Goal: Contribute content: Contribute content

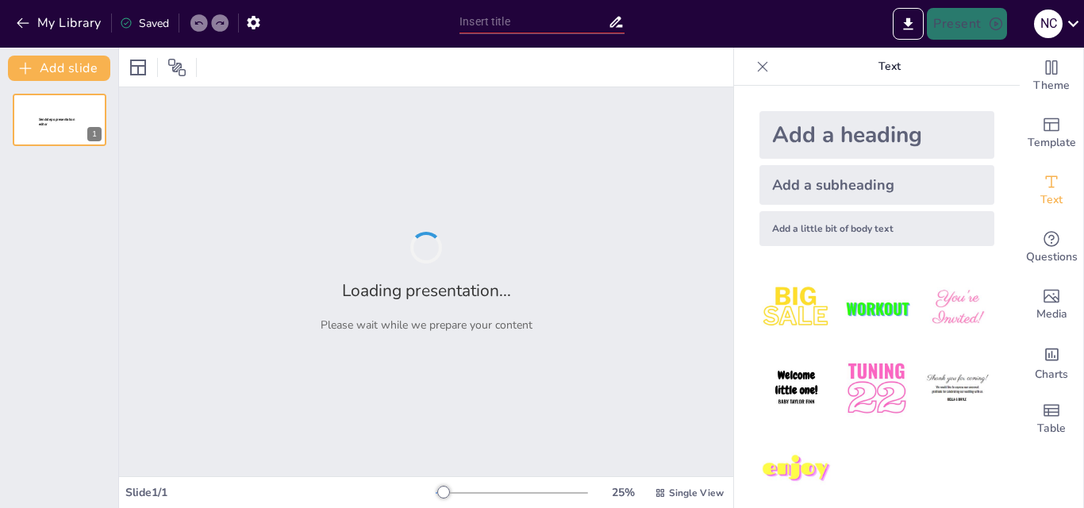
type input "Добробут школи і шкільна спільнота"
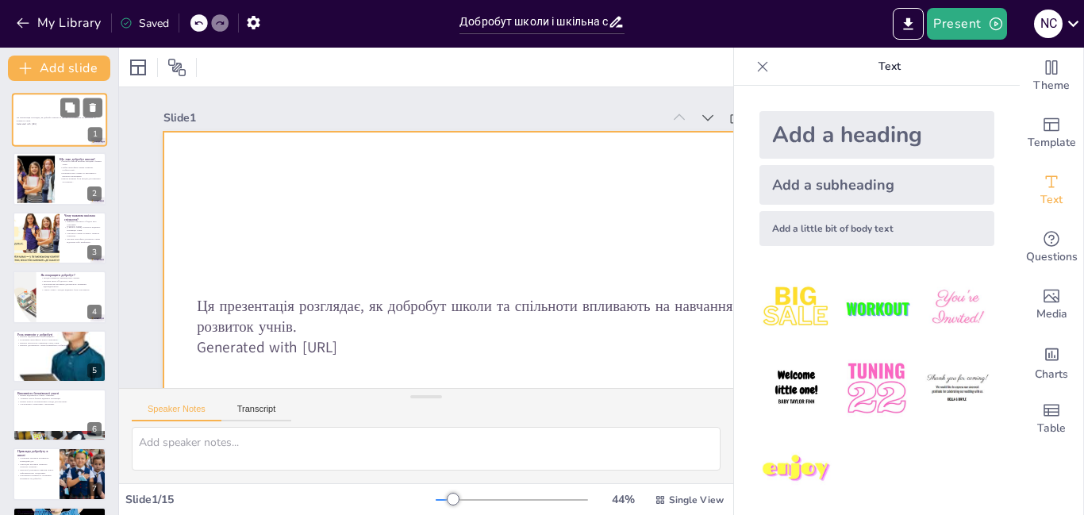
click at [67, 142] on div at bounding box center [59, 120] width 95 height 54
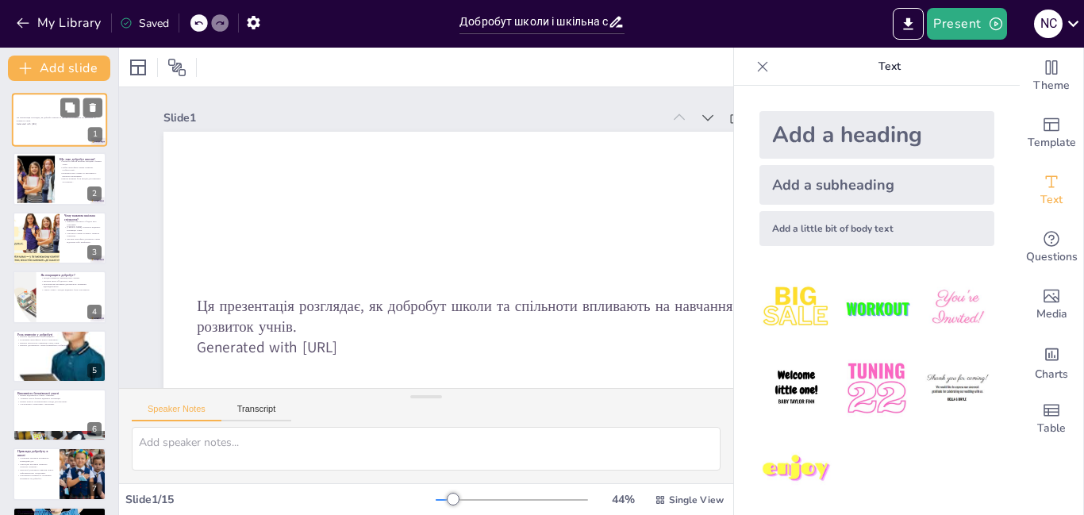
scroll to position [82, 0]
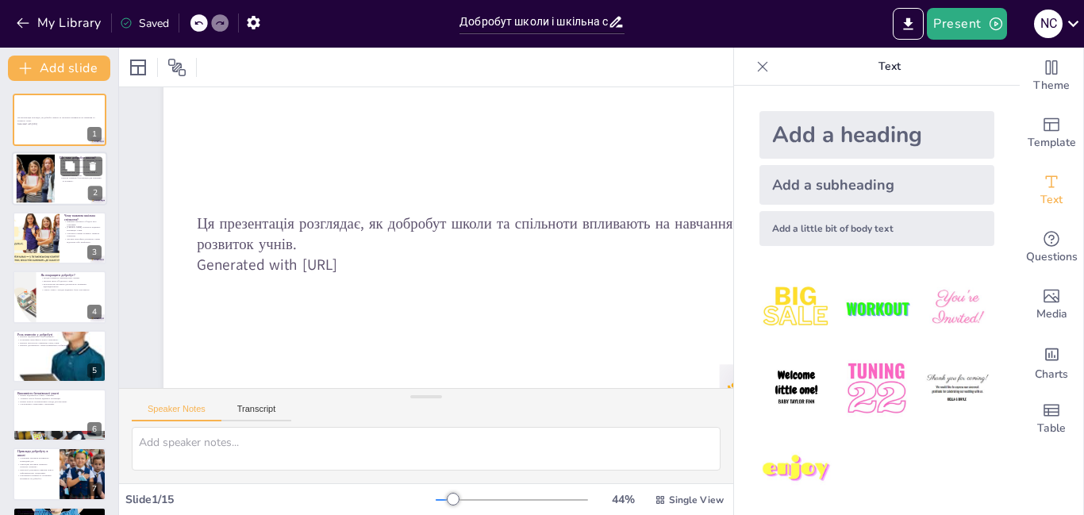
click at [65, 177] on p "Школа повинна бути місцем для навчання та розвитку." at bounding box center [80, 180] width 43 height 6
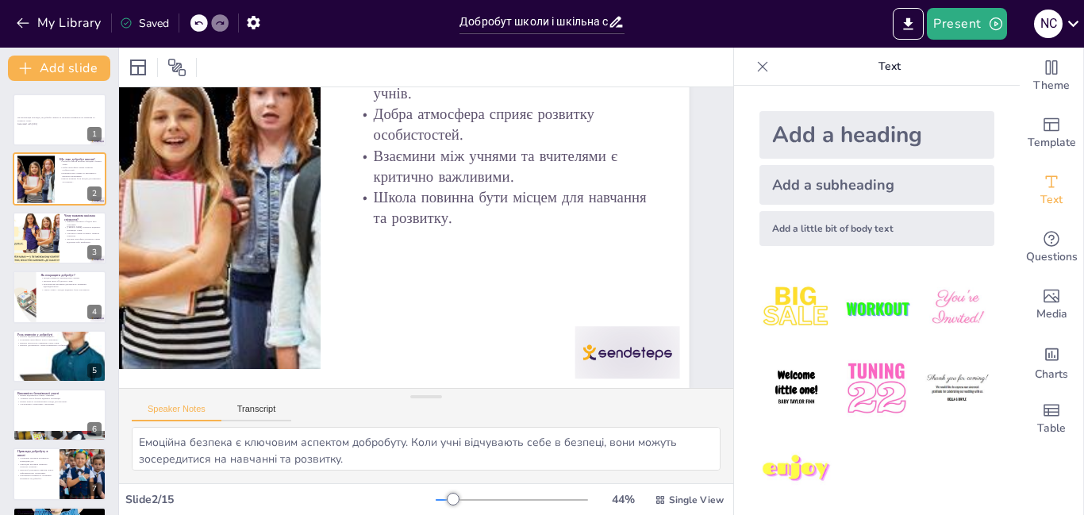
scroll to position [132, 155]
click at [44, 245] on div at bounding box center [35, 238] width 89 height 54
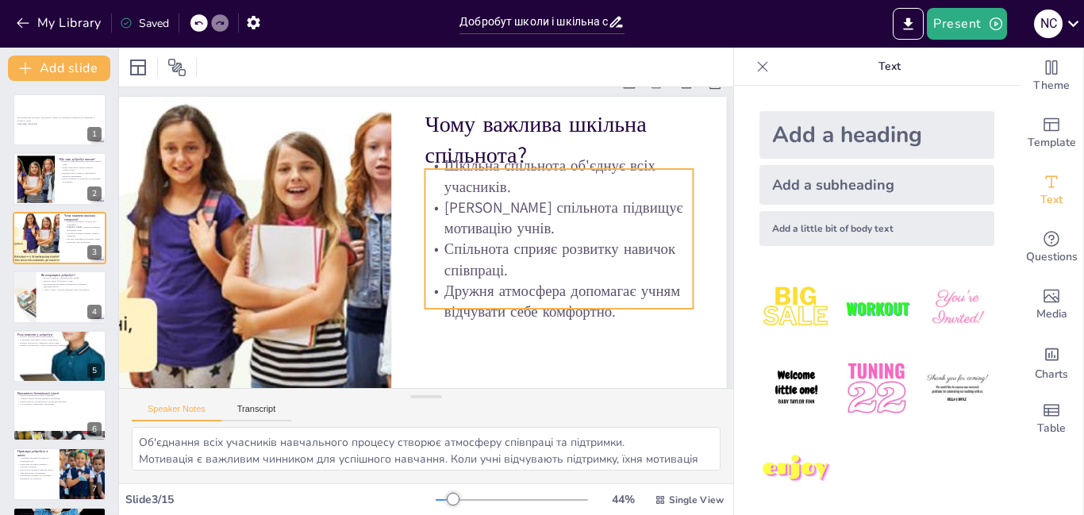
scroll to position [132, 107]
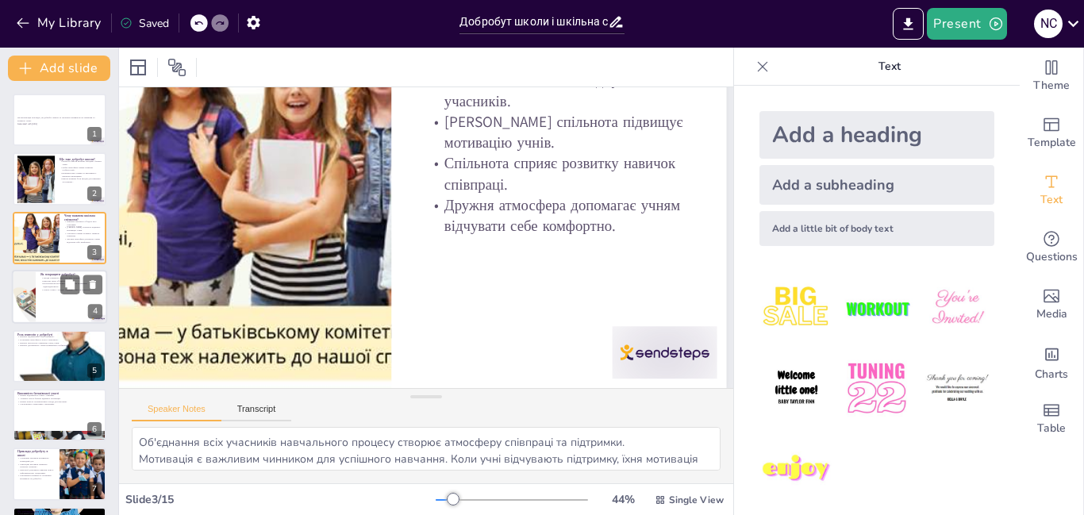
click at [66, 317] on div at bounding box center [59, 297] width 95 height 54
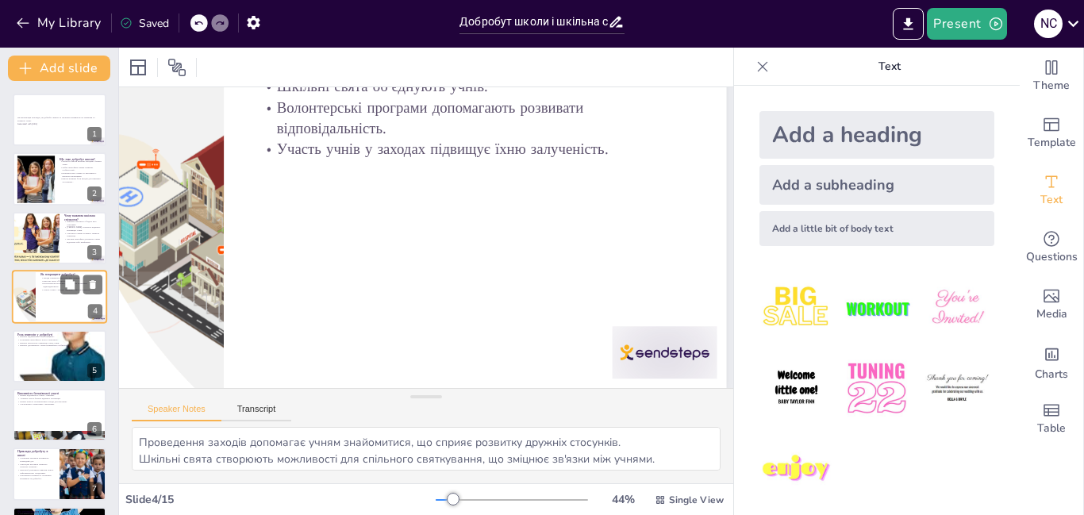
scroll to position [0, 107]
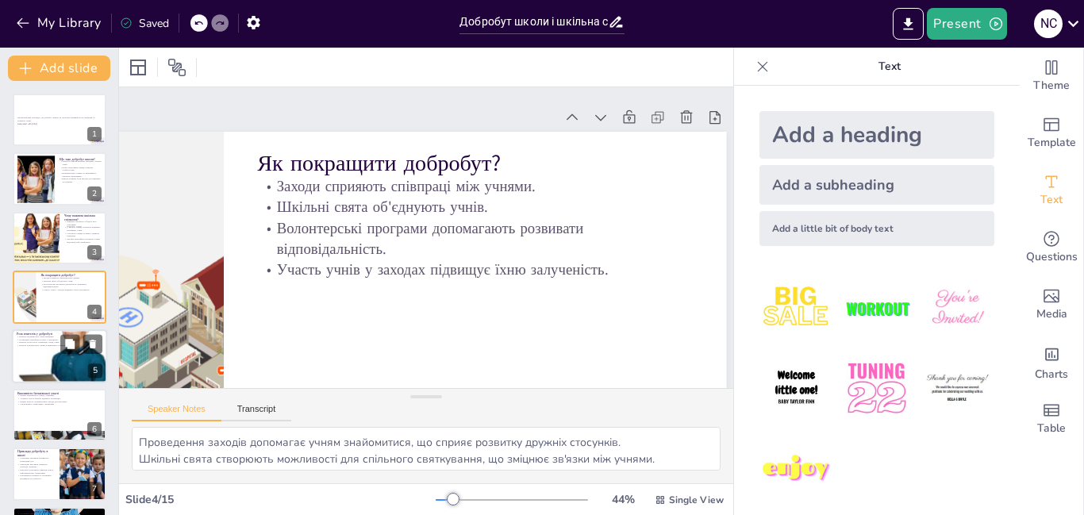
click at [49, 359] on div at bounding box center [59, 356] width 95 height 113
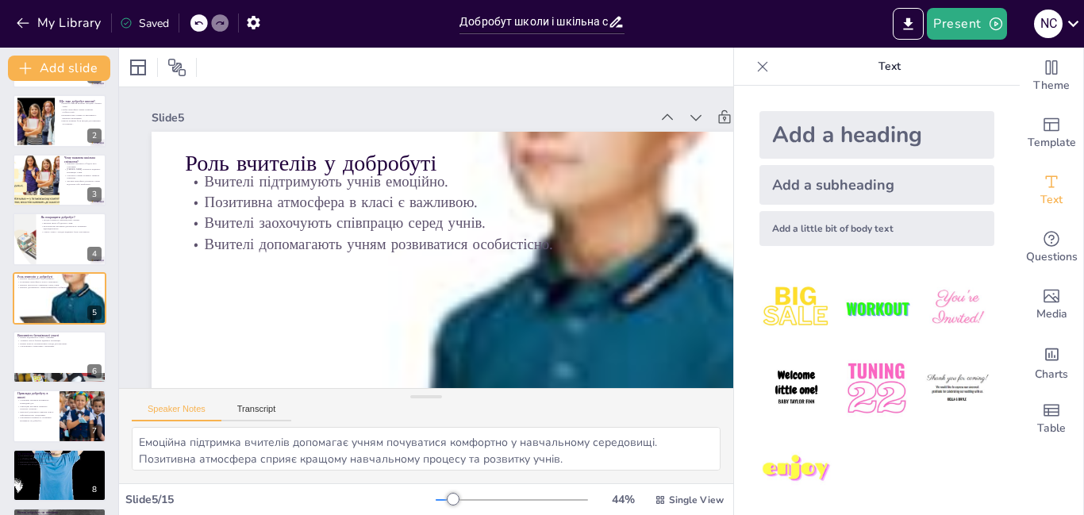
scroll to position [0, 13]
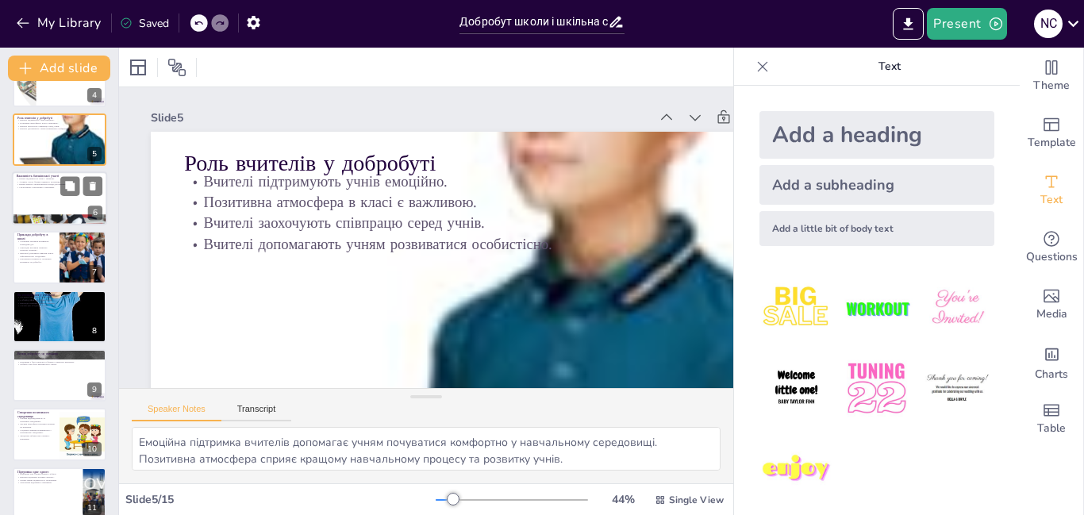
click at [56, 203] on div at bounding box center [59, 198] width 95 height 54
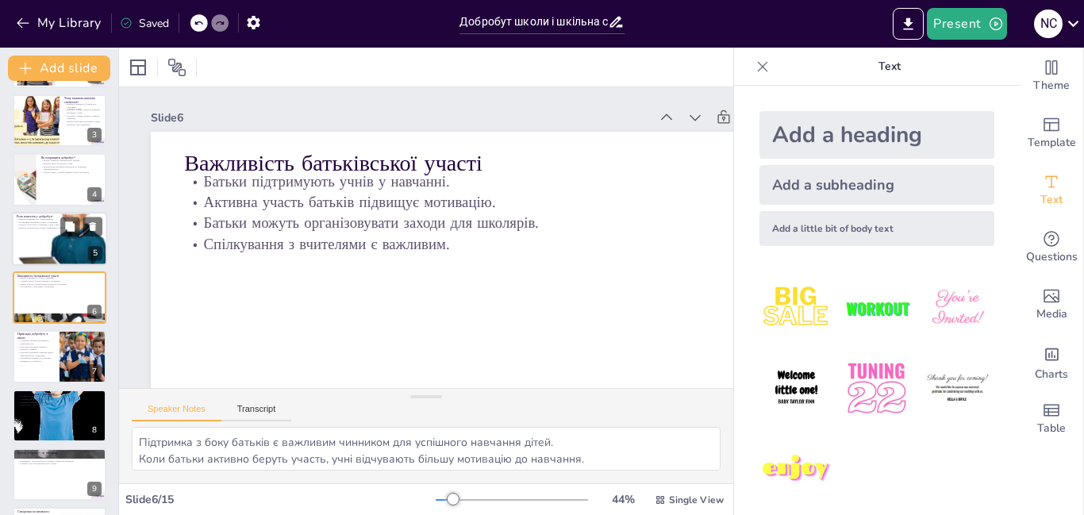
click at [59, 252] on div at bounding box center [59, 238] width 95 height 113
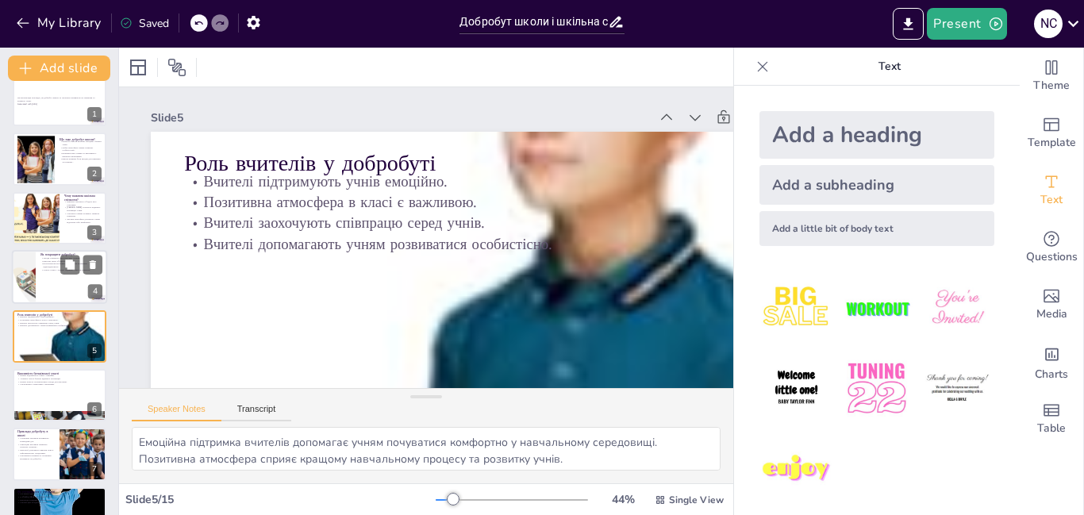
scroll to position [0, 0]
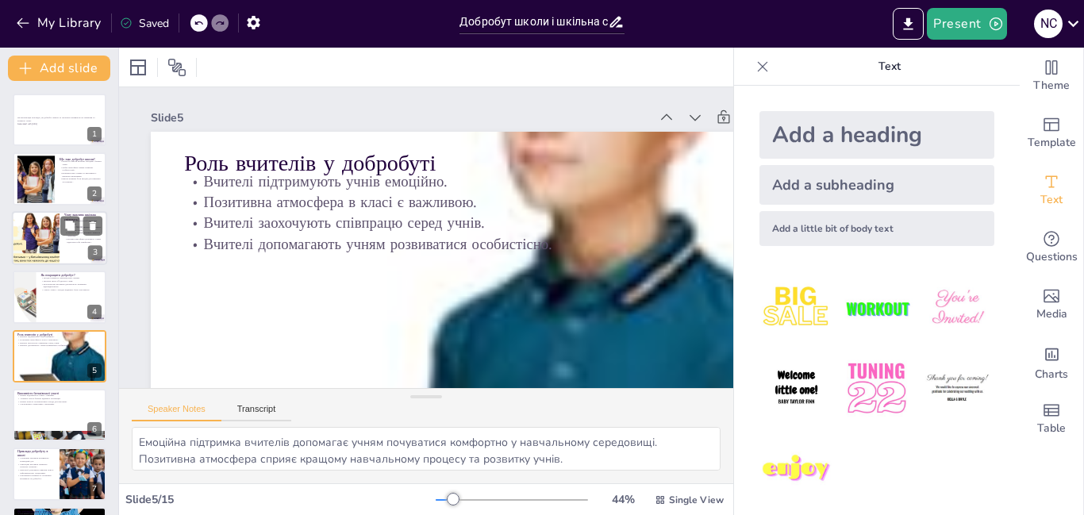
click at [58, 226] on div at bounding box center [35, 238] width 89 height 54
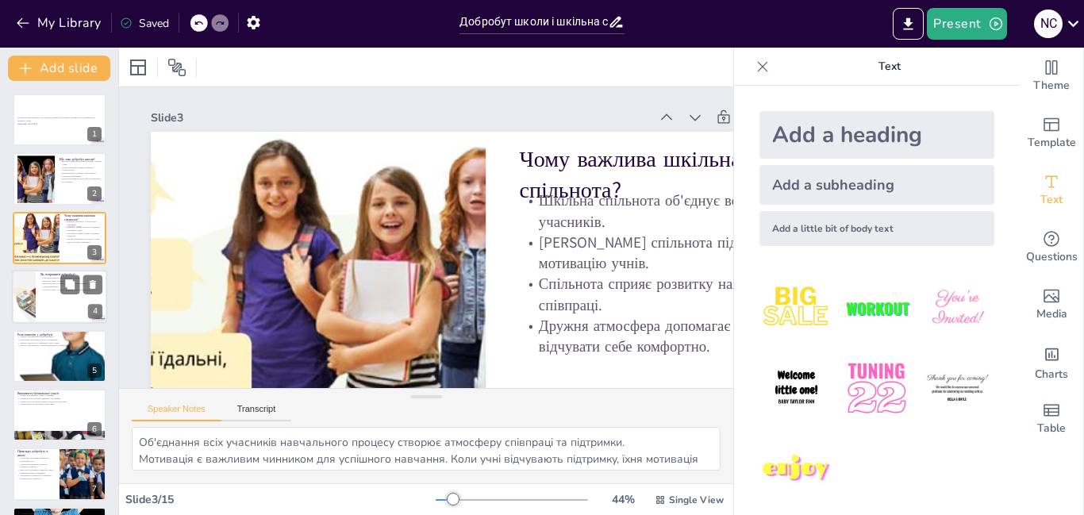
click at [54, 282] on p "Волонтерські програми допомагають розвивати відповідальність." at bounding box center [71, 285] width 62 height 6
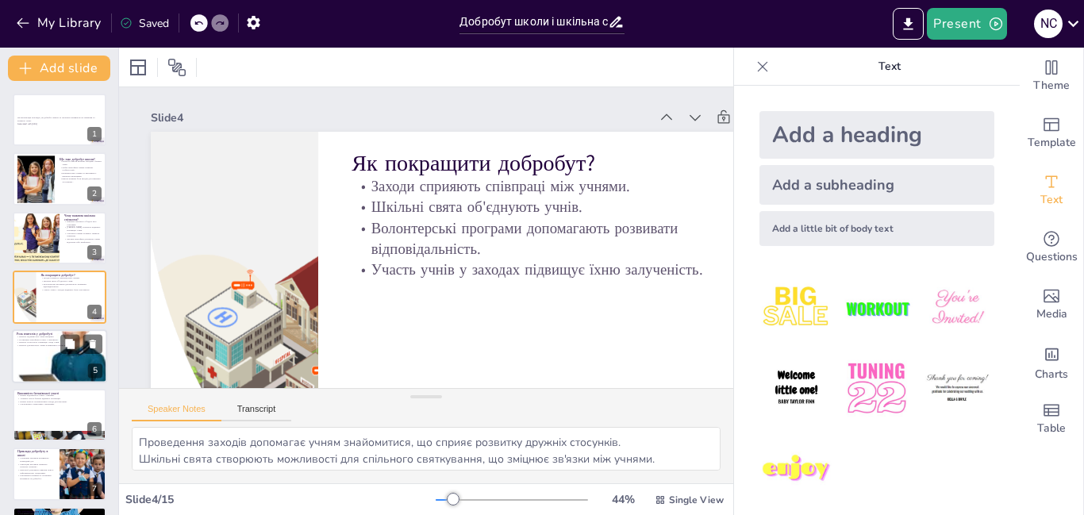
click at [44, 350] on div at bounding box center [59, 356] width 95 height 113
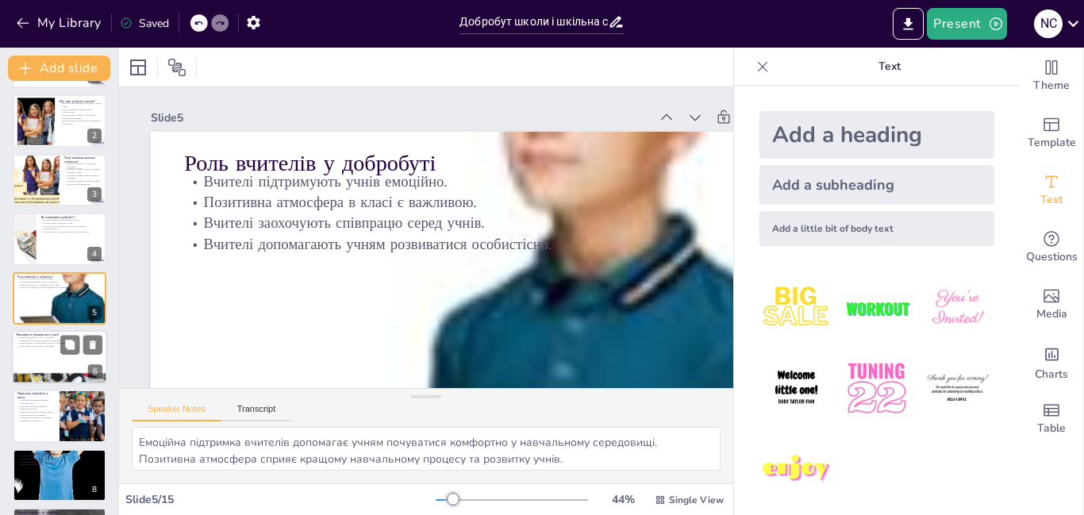
click at [48, 368] on div at bounding box center [59, 357] width 95 height 54
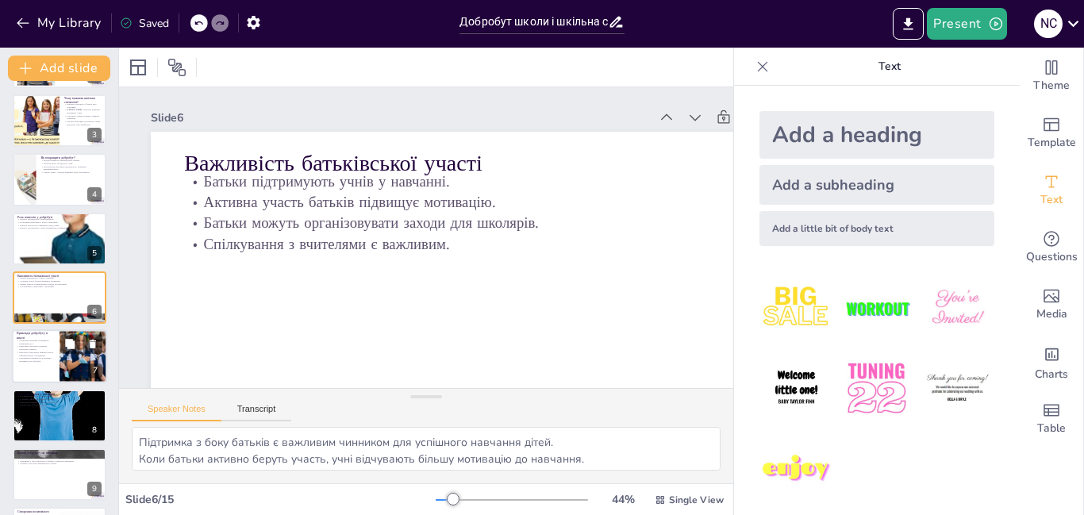
click at [53, 370] on div at bounding box center [59, 357] width 95 height 54
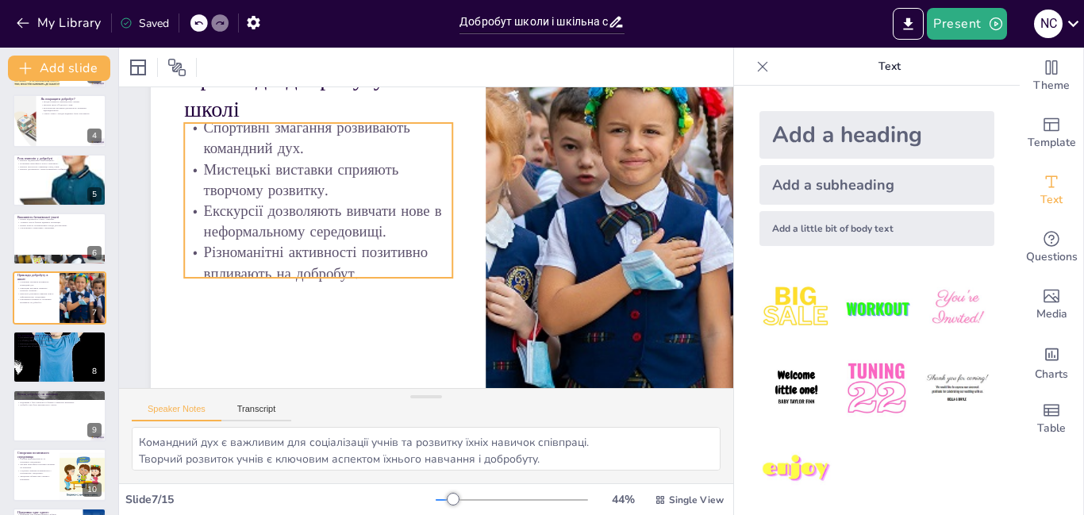
scroll to position [53, 13]
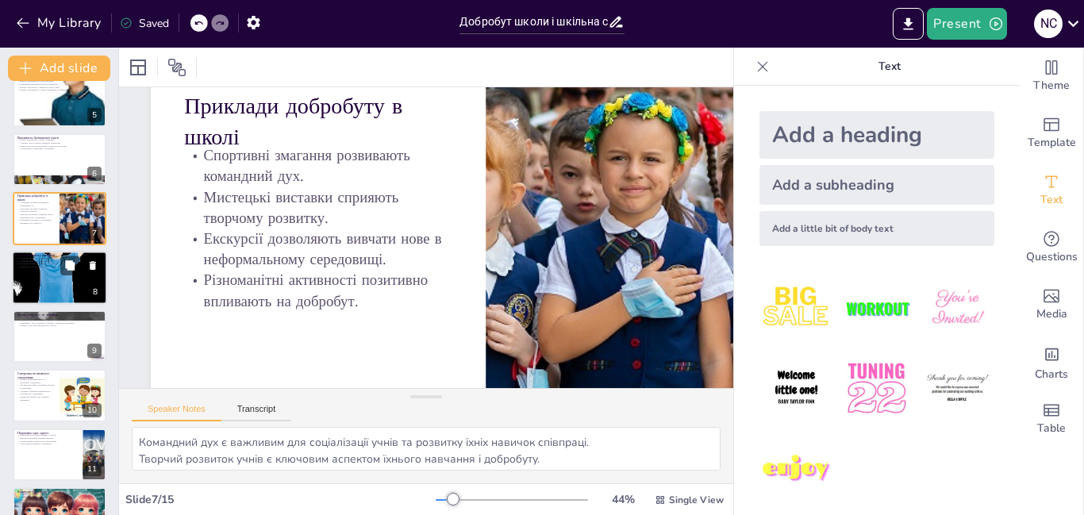
click at [58, 283] on div at bounding box center [59, 277] width 95 height 129
type textarea "Слухання є основою для ефективного спілкування та взаємодії між учнями. Д shari…"
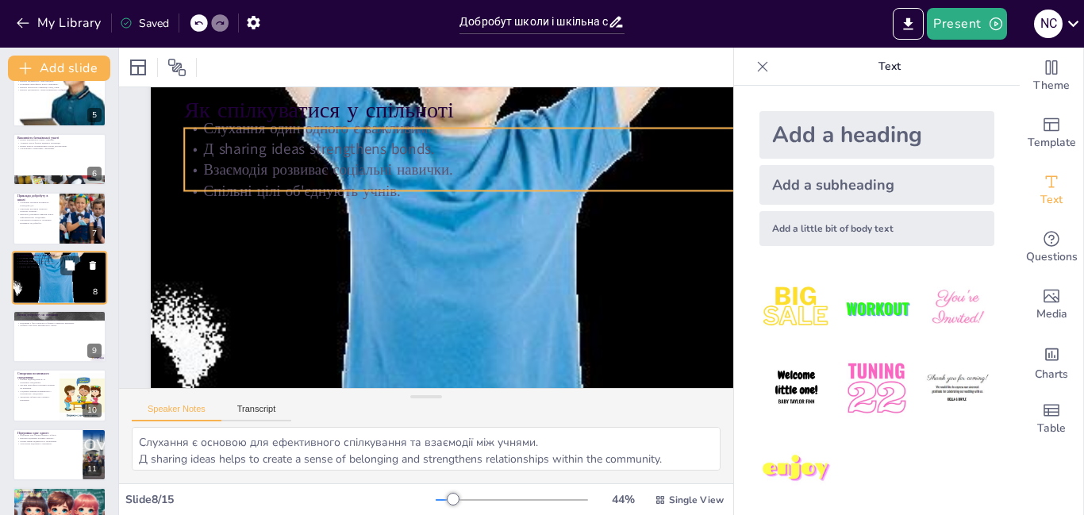
scroll to position [0, 13]
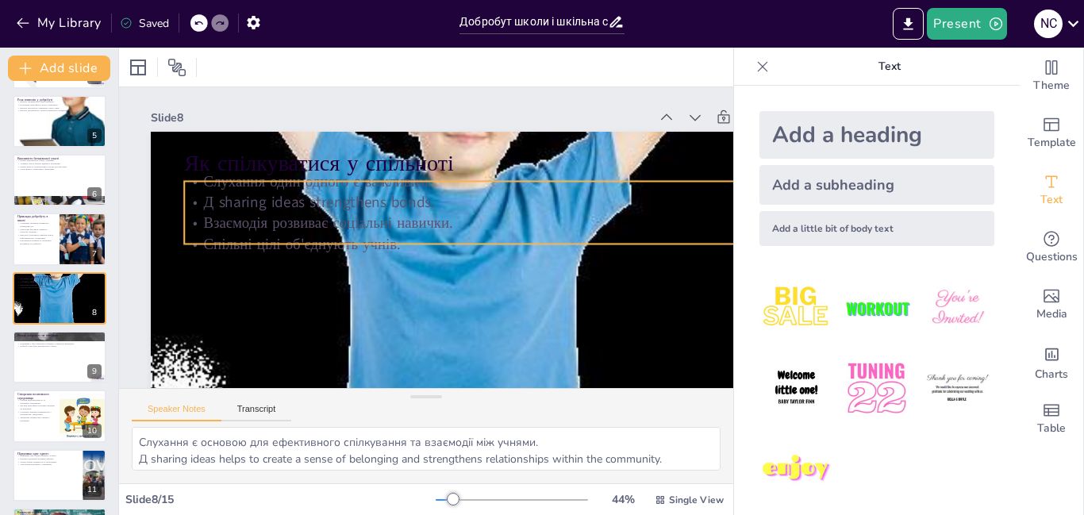
click at [282, 198] on p "Д sharing ideas strengthens bonds." at bounding box center [485, 202] width 603 height 21
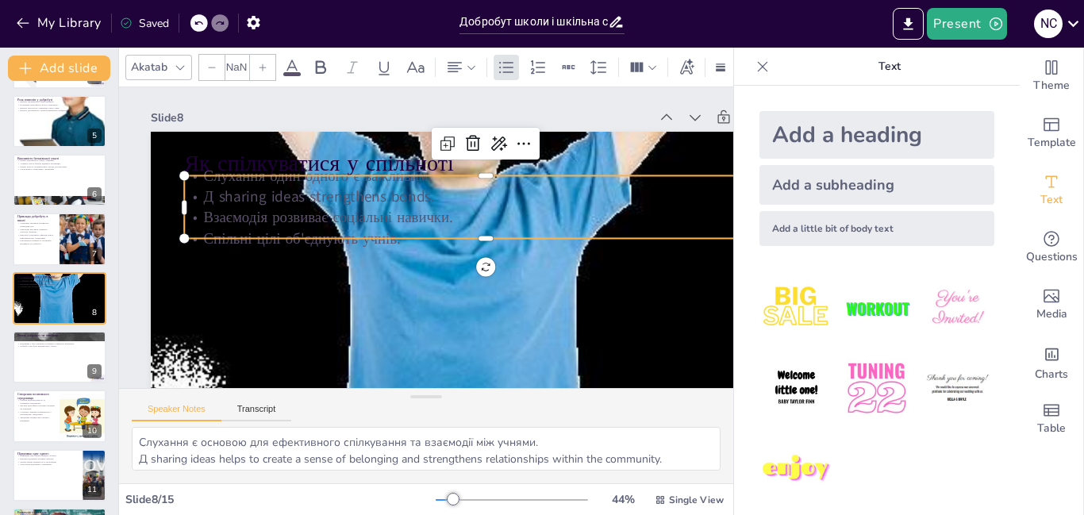
type input "32"
click at [456, 231] on p "Спільні цілі об'єднують учнів." at bounding box center [485, 244] width 602 height 83
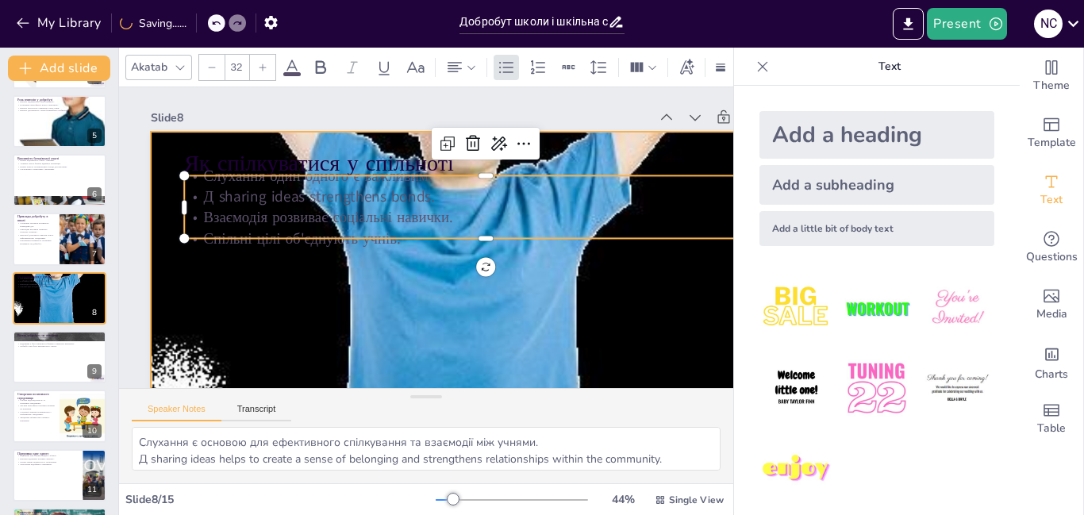
click at [409, 255] on div at bounding box center [447, 337] width 979 height 1097
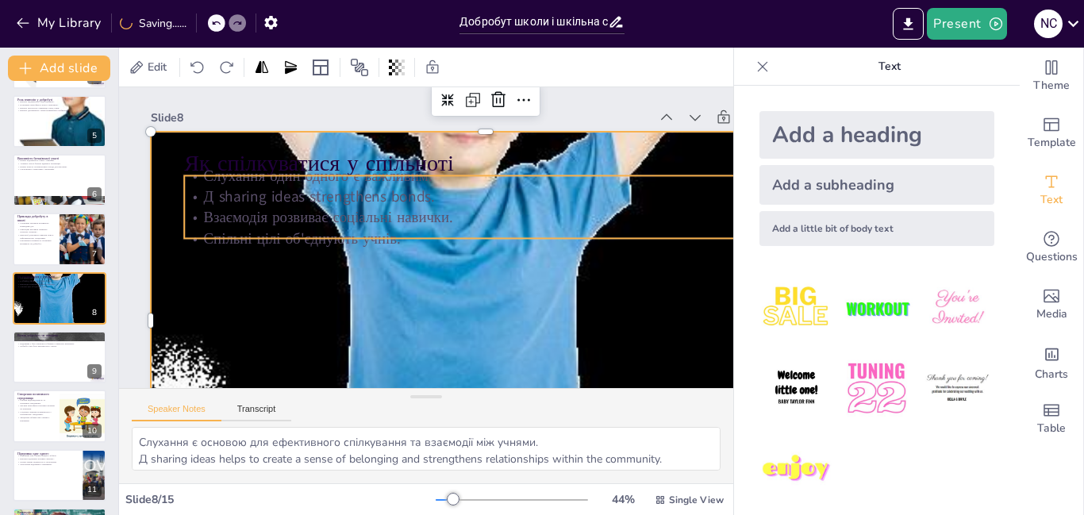
click at [399, 240] on div "Як спілкуватися у спільноті Слухання один одного є важливим. Д sharing ideas st…" at bounding box center [486, 320] width 670 height 377
click at [399, 478] on div at bounding box center [456, 519] width 667 height 82
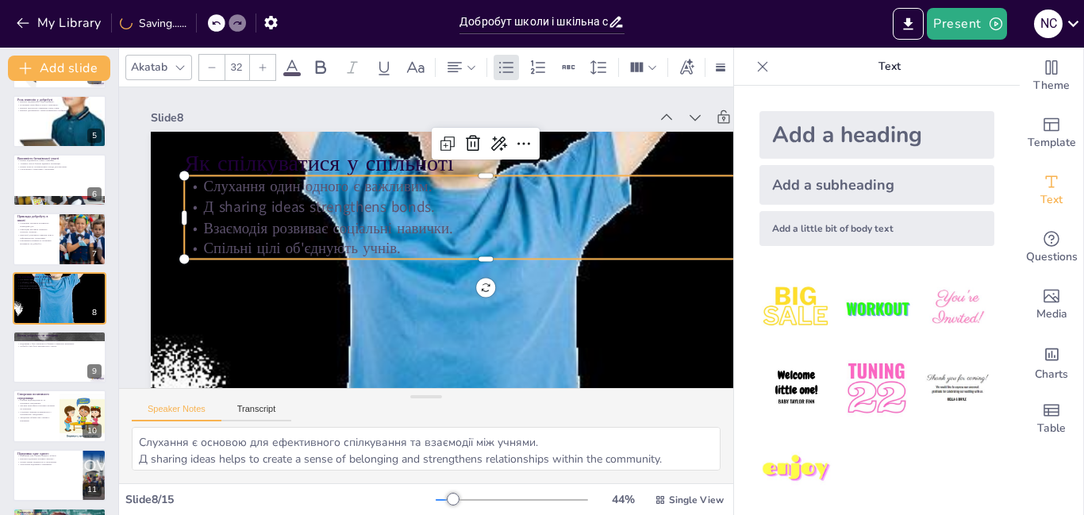
click at [445, 198] on p "Д sharing ideas strengthens bonds." at bounding box center [485, 207] width 603 height 21
click at [441, 203] on p "Д sharing ideas strengthens bonds." at bounding box center [492, 234] width 559 height 264
click at [425, 204] on p "Д sharing ideas strengthens bonds." at bounding box center [489, 213] width 602 height 84
click at [425, 204] on p "Д sharing ideas strengthens bonds." at bounding box center [485, 207] width 603 height 21
click at [500, 144] on icon at bounding box center [508, 152] width 17 height 16
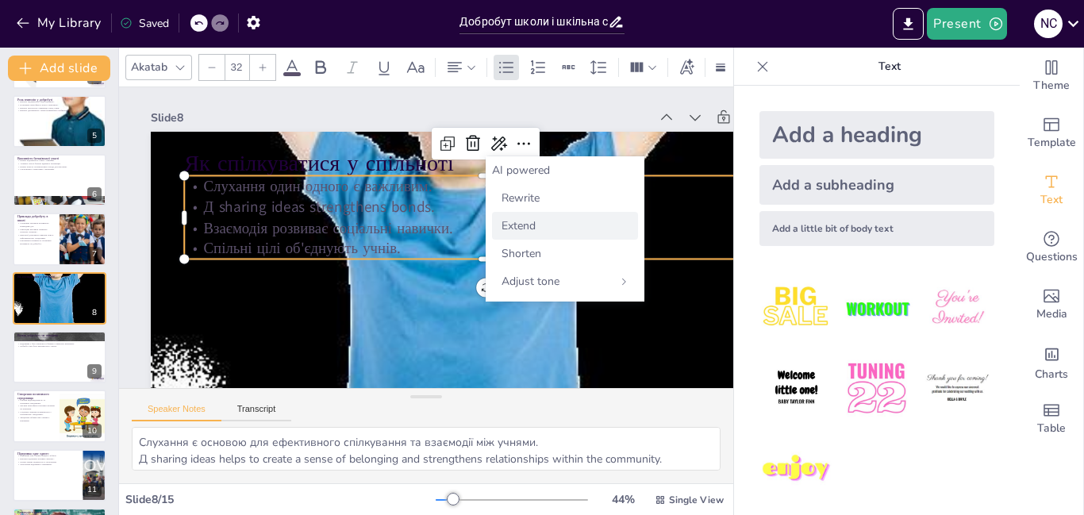
click at [513, 228] on span "Extend" at bounding box center [518, 225] width 34 height 15
click at [447, 186] on p "Слухання один одного є важливим." at bounding box center [485, 185] width 603 height 21
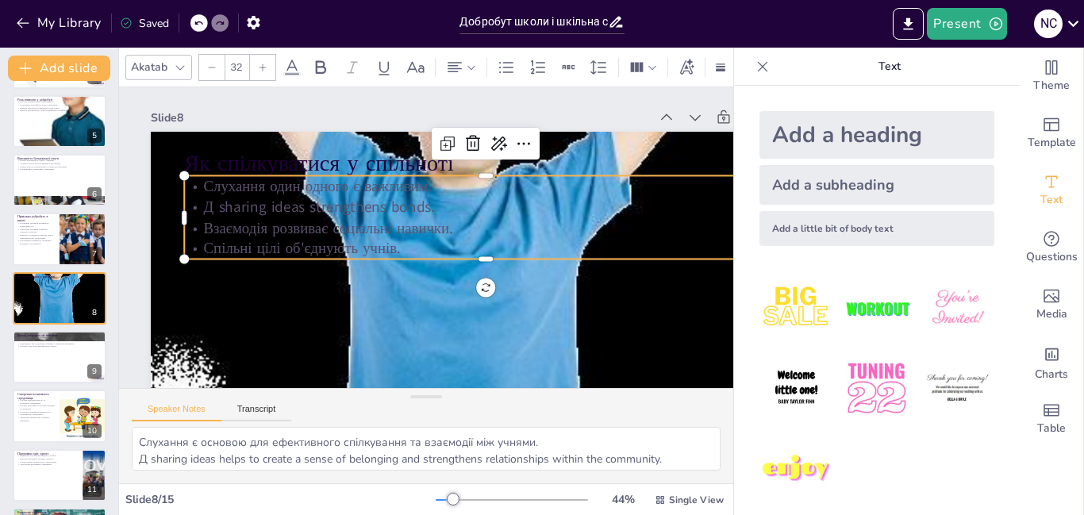
drag, startPoint x: 426, startPoint y: 214, endPoint x: 417, endPoint y: 222, distance: 11.8
click at [420, 221] on div "Слухання один одного є важливим. Д sharing ideas strengthens bonds. Взаємодія р…" at bounding box center [485, 216] width 603 height 83
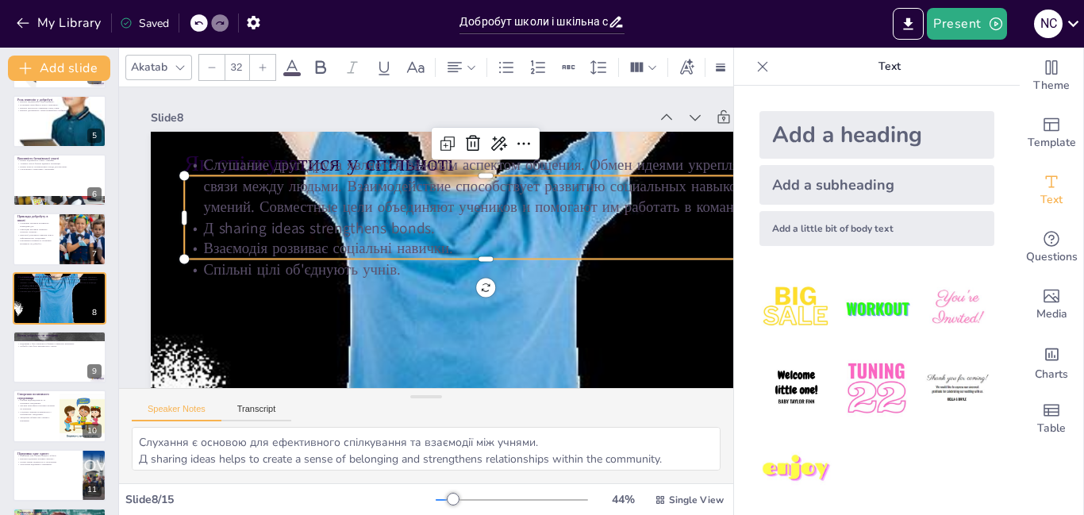
click at [370, 210] on p "Слушание друг друга является важным аспектом общения. Обмен идеями укрепляет св…" at bounding box center [485, 186] width 603 height 63
click at [493, 147] on icon at bounding box center [499, 143] width 16 height 14
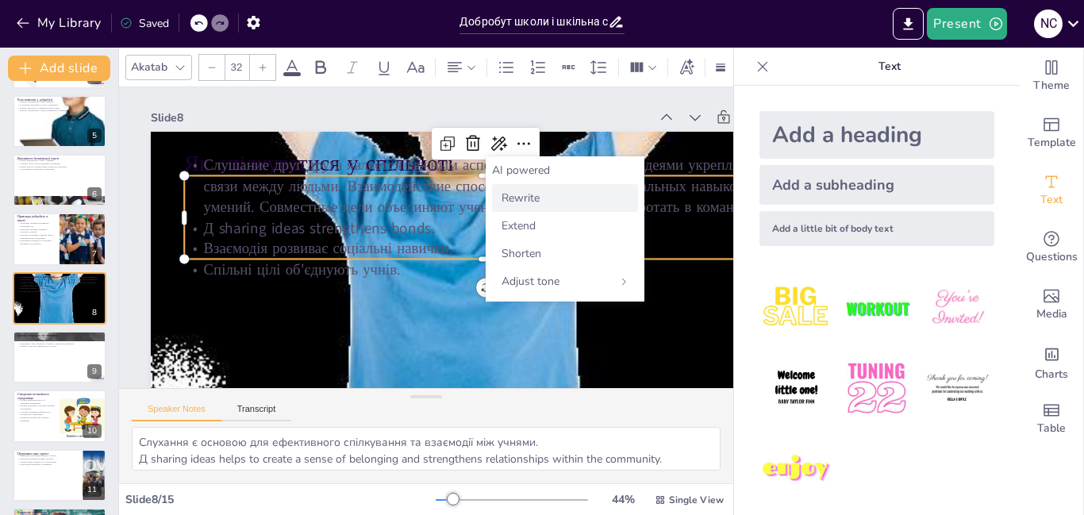
click at [521, 194] on span "Rewrite" at bounding box center [520, 197] width 38 height 15
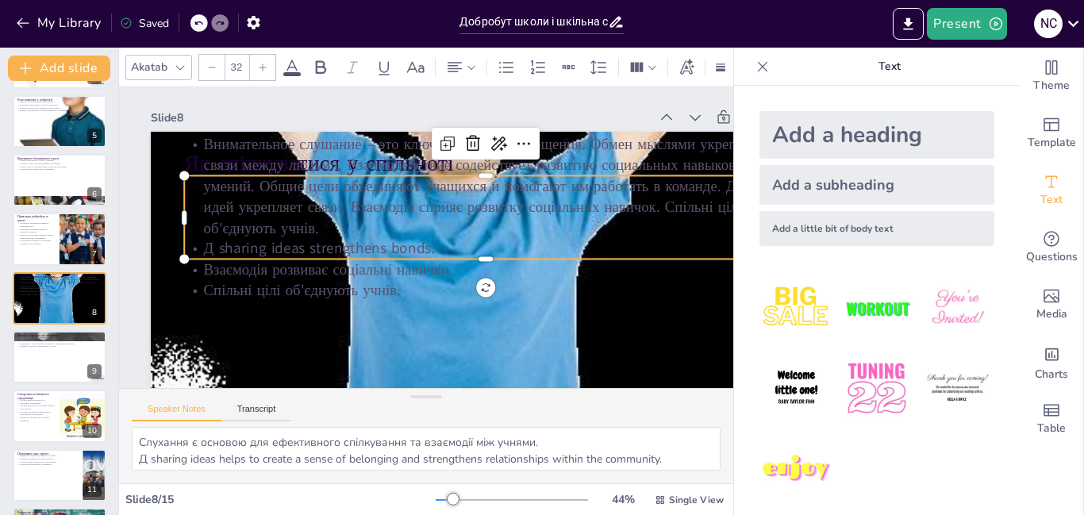
click at [457, 267] on p "Взаємодія розвиває соціальні навички." at bounding box center [485, 269] width 603 height 21
click at [479, 143] on icon at bounding box center [472, 143] width 19 height 19
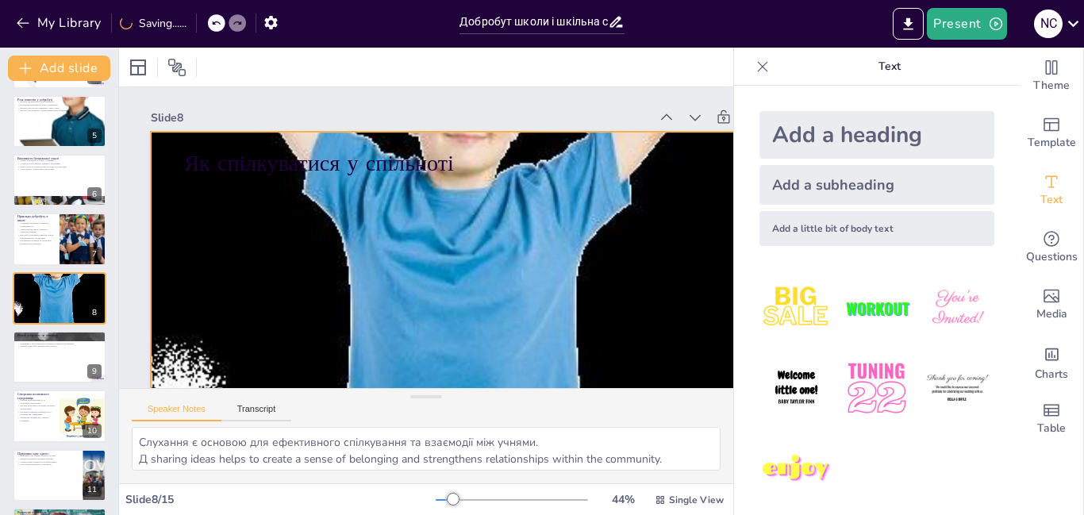
click at [351, 179] on div at bounding box center [477, 325] width 760 height 967
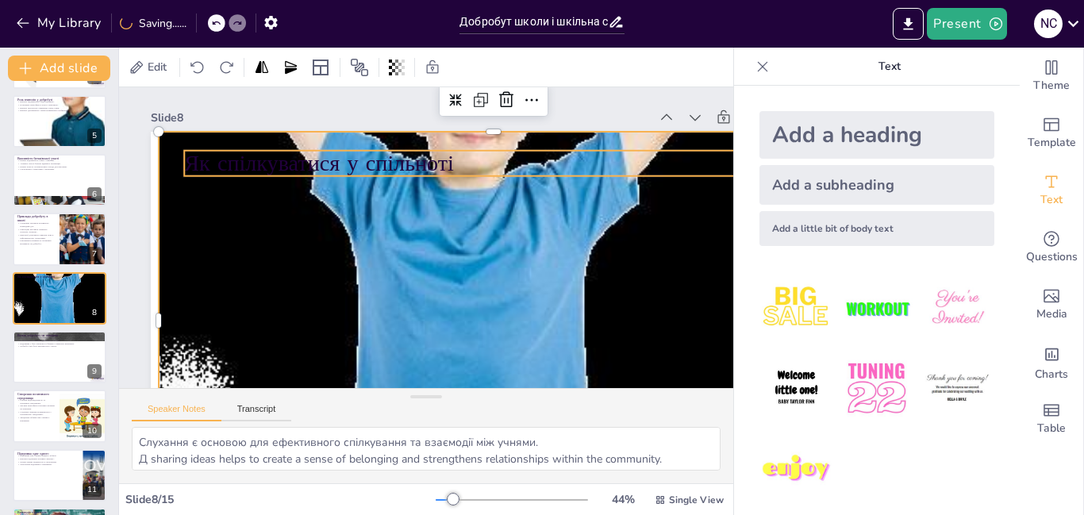
click at [363, 173] on p "Як спілкуватися у спільноті" at bounding box center [485, 163] width 603 height 31
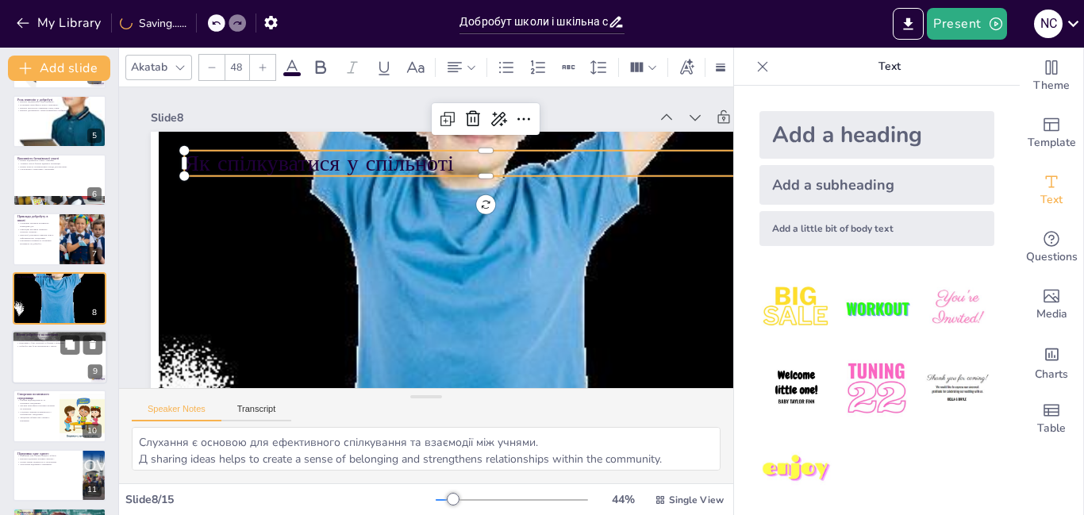
click at [53, 373] on div at bounding box center [59, 357] width 95 height 54
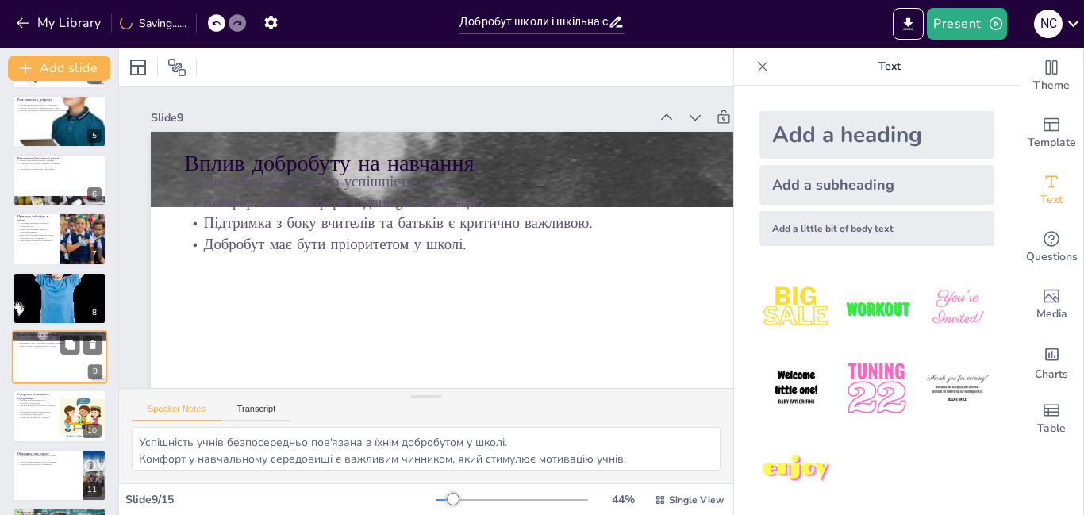
scroll to position [294, 0]
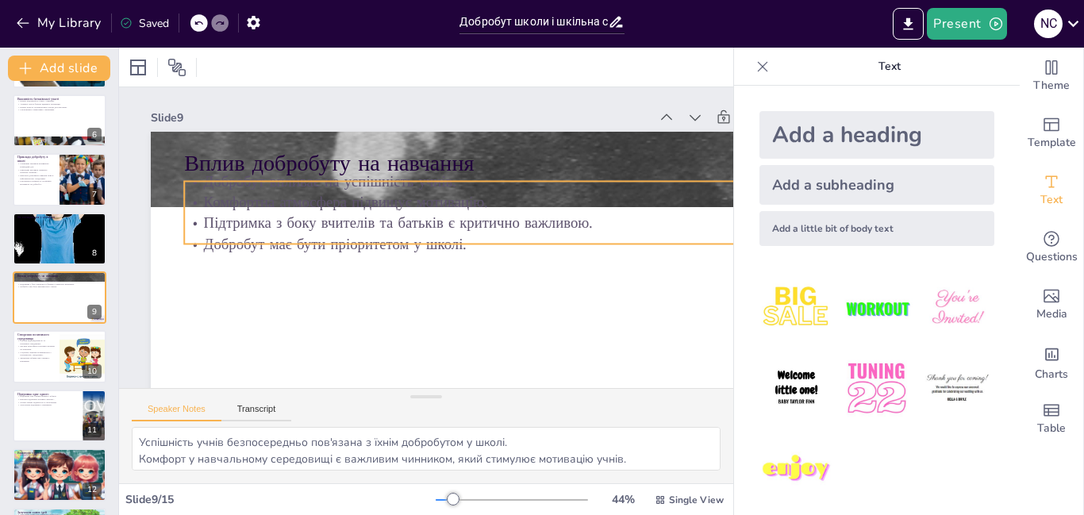
click at [236, 248] on div "Вплив добробуту на навчання Добробут впливає на успішність учнів. Комфортна атм…" at bounding box center [486, 320] width 670 height 377
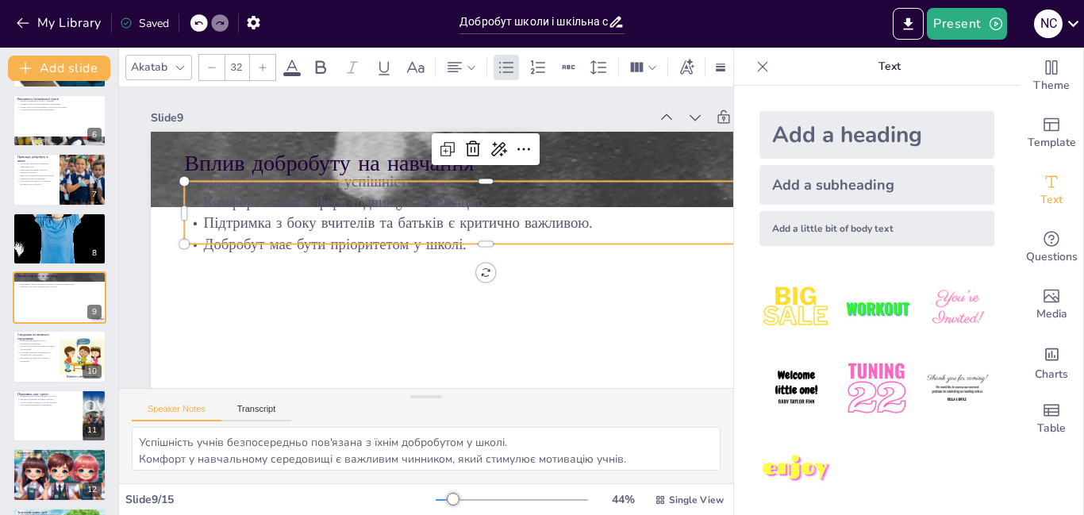
click at [466, 178] on div at bounding box center [485, 174] width 603 height 13
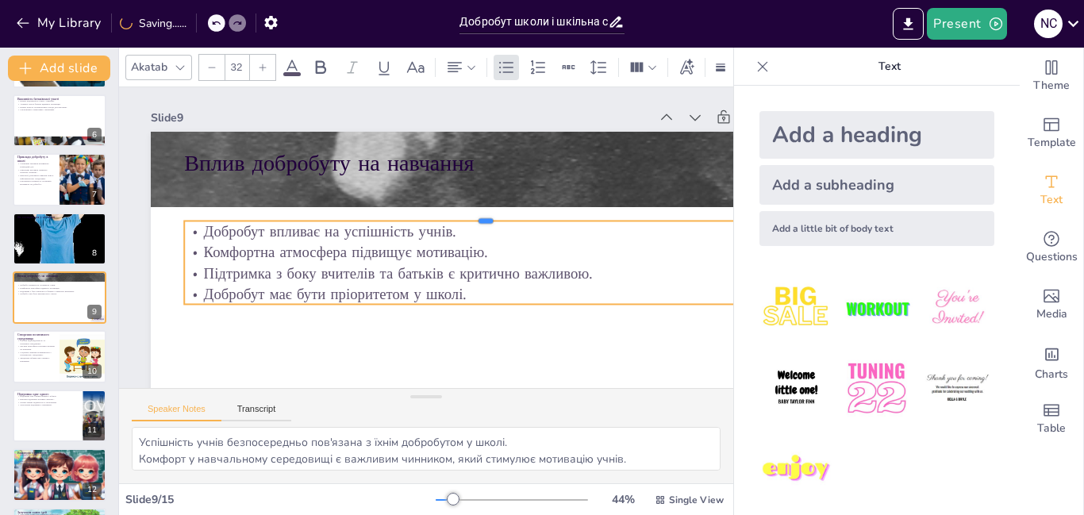
drag, startPoint x: 487, startPoint y: 179, endPoint x: 461, endPoint y: 219, distance: 47.5
click at [461, 219] on div at bounding box center [485, 214] width 603 height 13
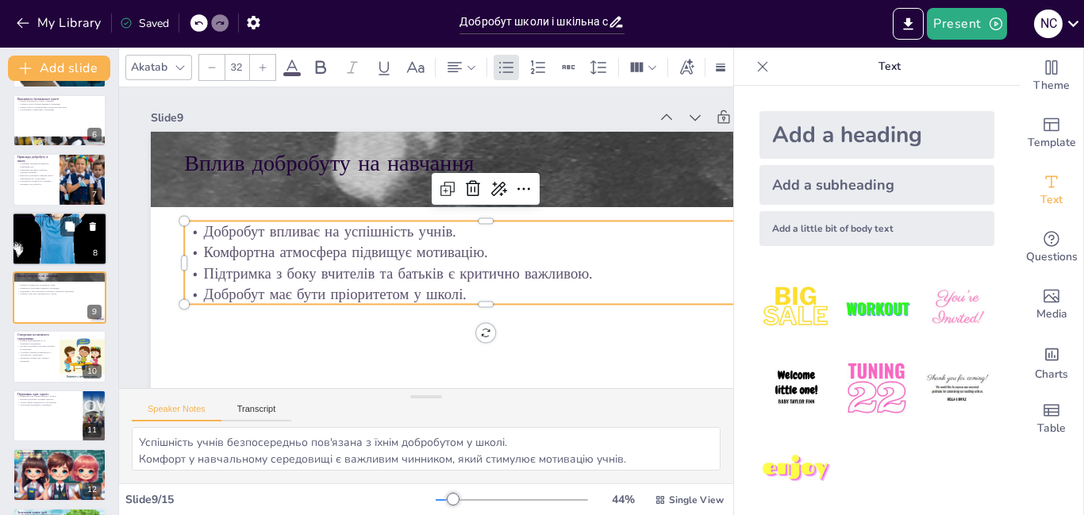
click at [79, 237] on div at bounding box center [60, 239] width 95 height 129
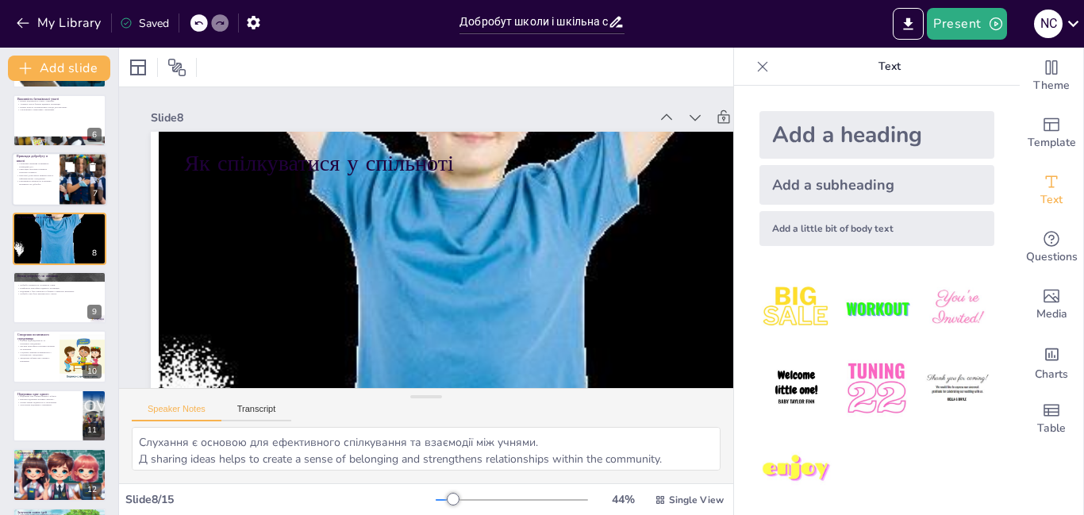
scroll to position [235, 0]
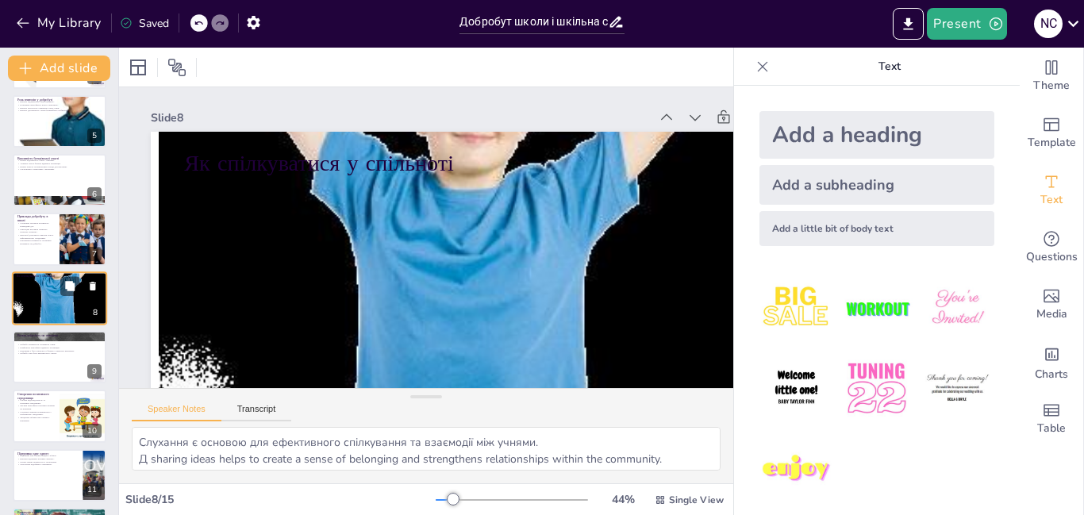
click at [94, 282] on icon at bounding box center [93, 286] width 6 height 9
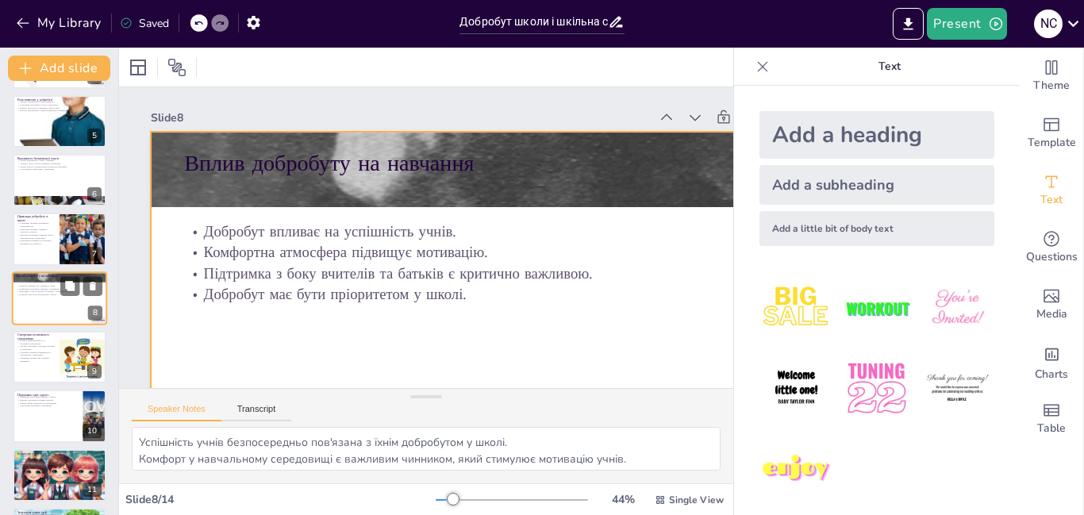
click at [55, 297] on div at bounding box center [59, 298] width 95 height 54
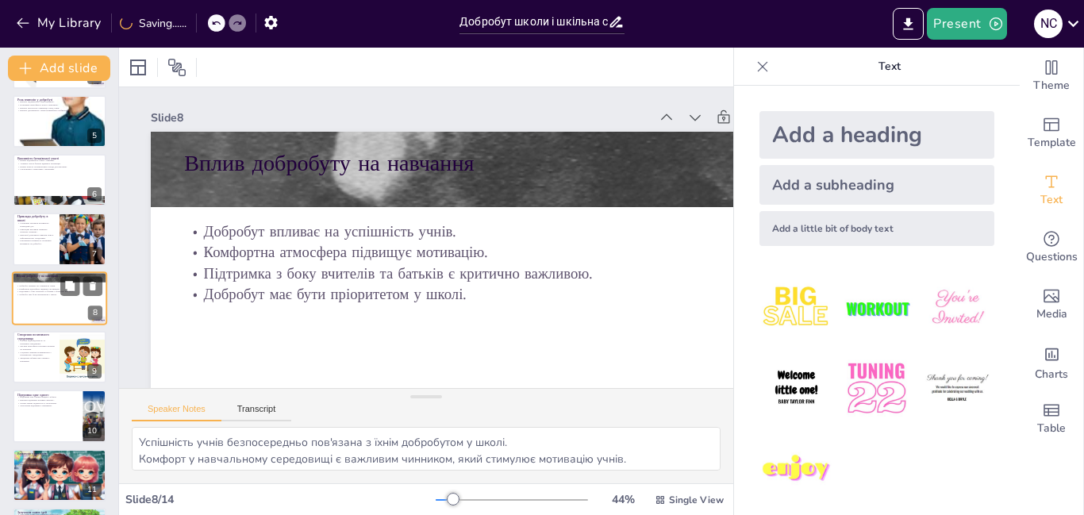
scroll to position [82, 13]
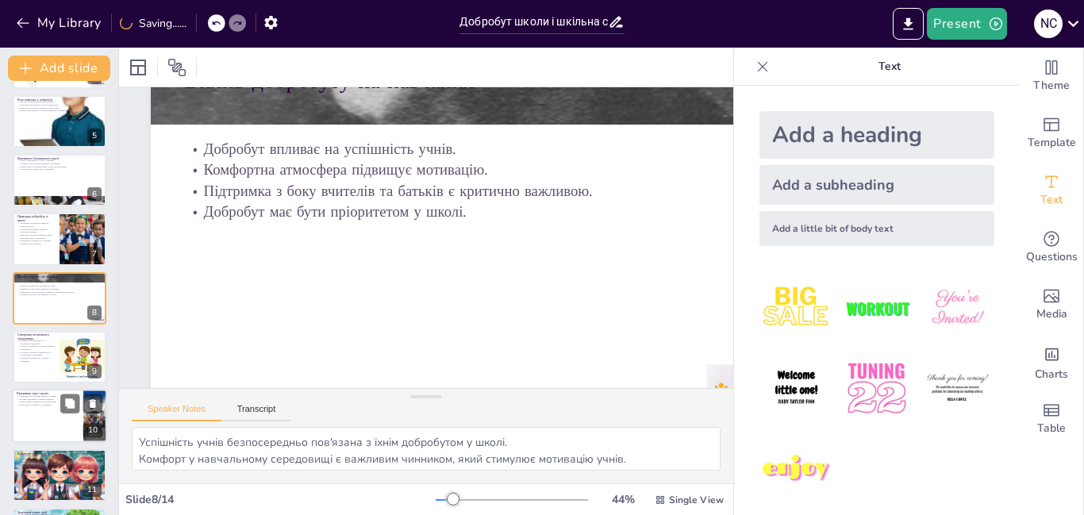
click at [46, 351] on p "Соціальні навички розвиваються у позитивному середовищі." at bounding box center [35, 354] width 37 height 6
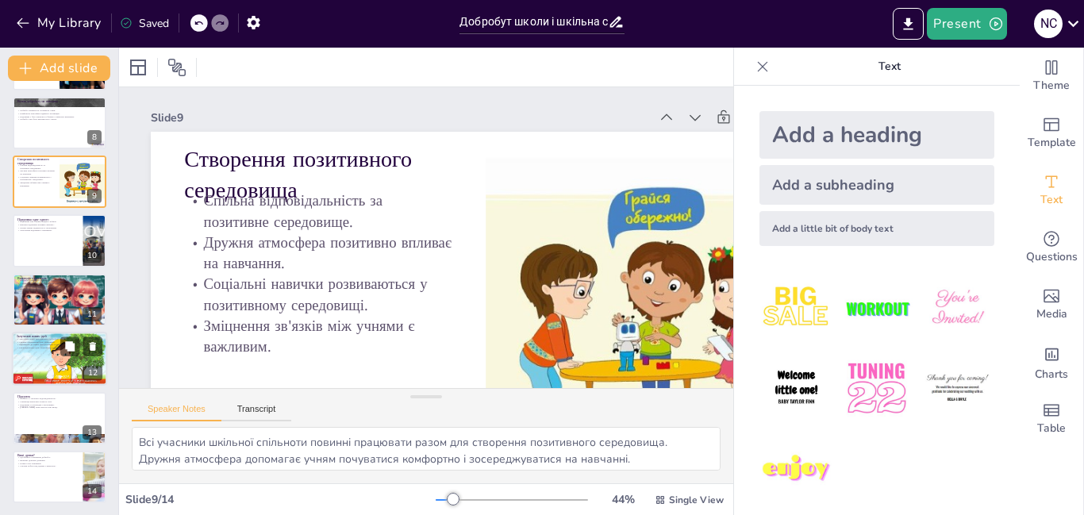
scroll to position [411, 0]
click at [30, 257] on div at bounding box center [59, 240] width 95 height 54
type textarea "Зміцнення зв'язків між учнями через підтримку є важливим для створення дружньої…"
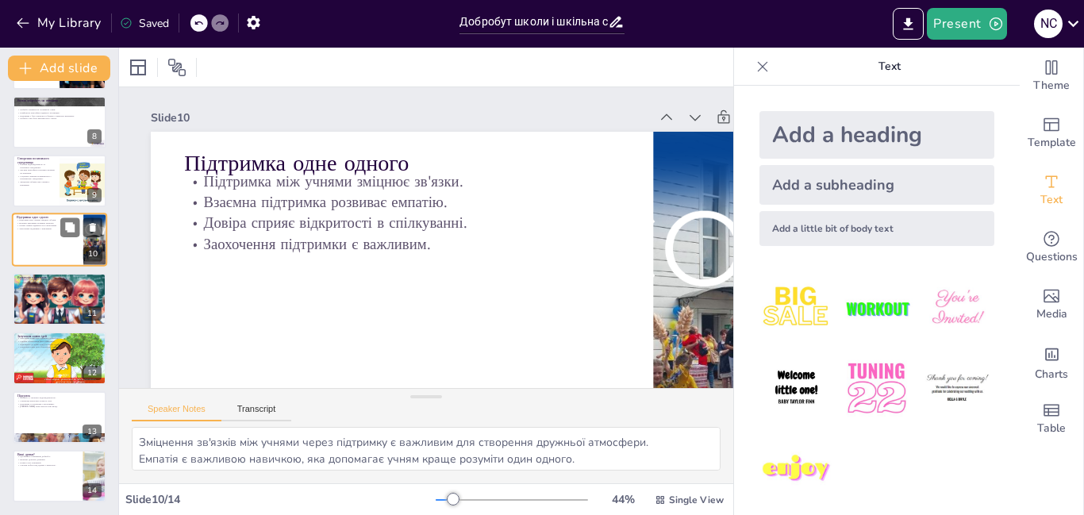
scroll to position [353, 0]
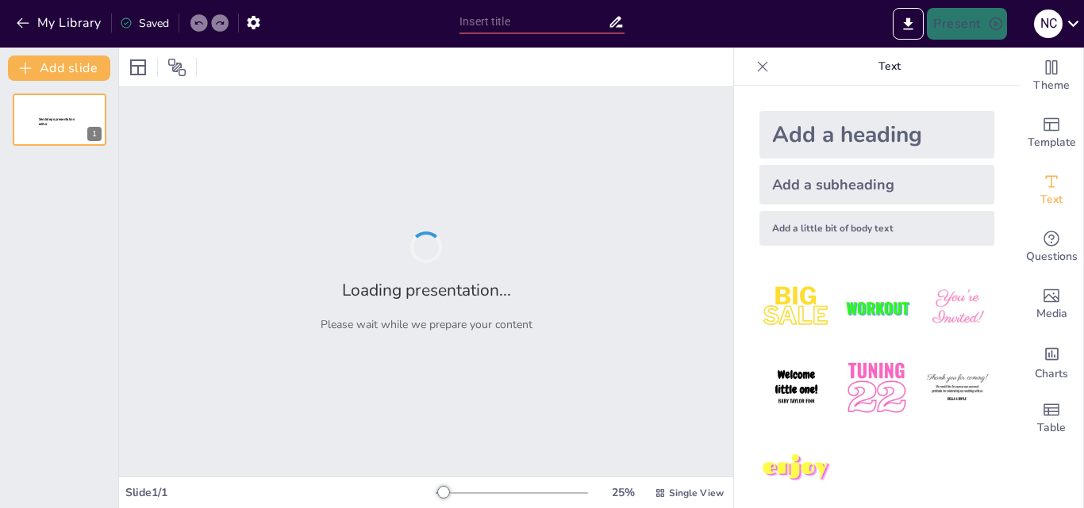
type input "Добробут школи і шкільна спільнота"
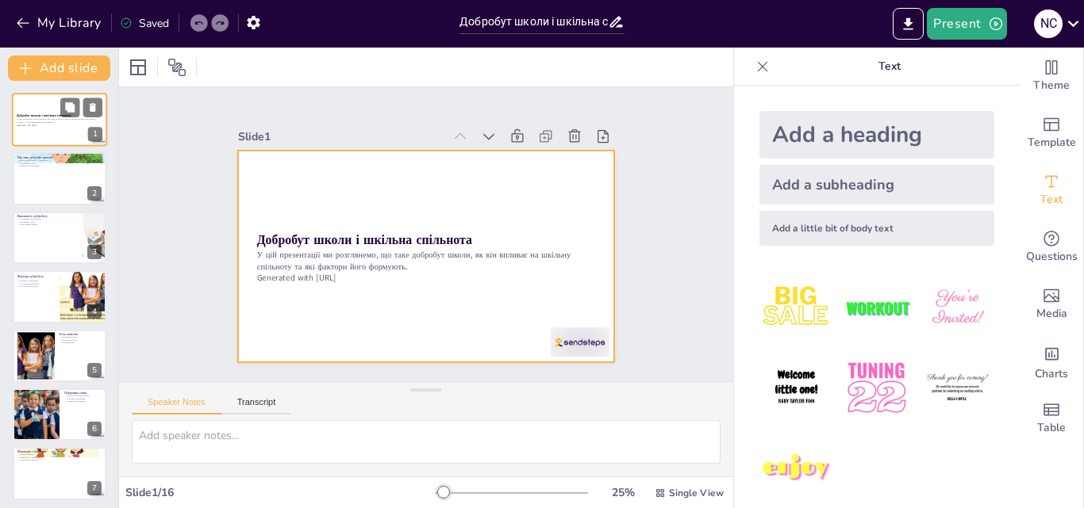
click at [39, 135] on div at bounding box center [59, 120] width 95 height 54
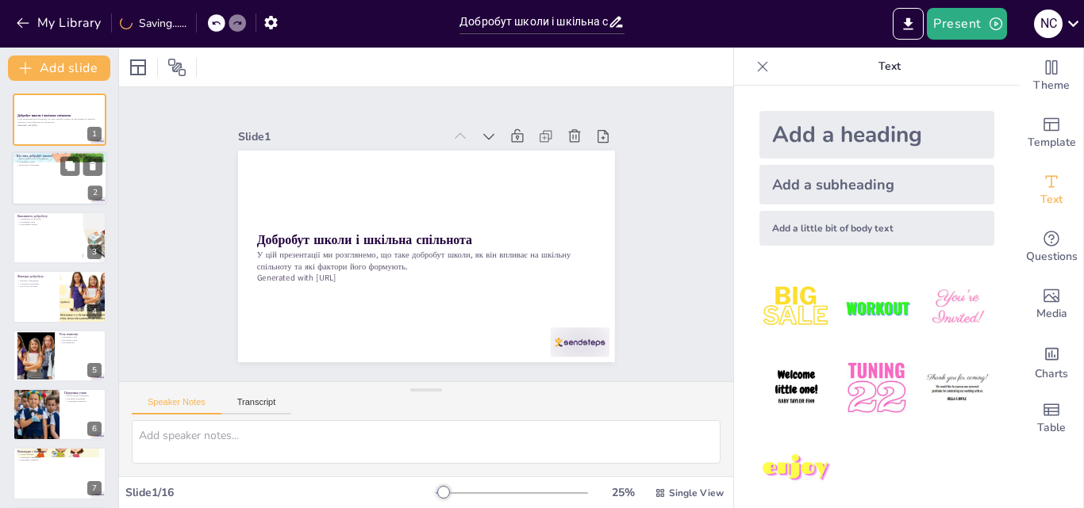
click at [39, 183] on div at bounding box center [59, 179] width 95 height 54
checkbox input "true"
type textarea "Якість навчального середовища є основним аспектом добробуту школи. Вона включає…"
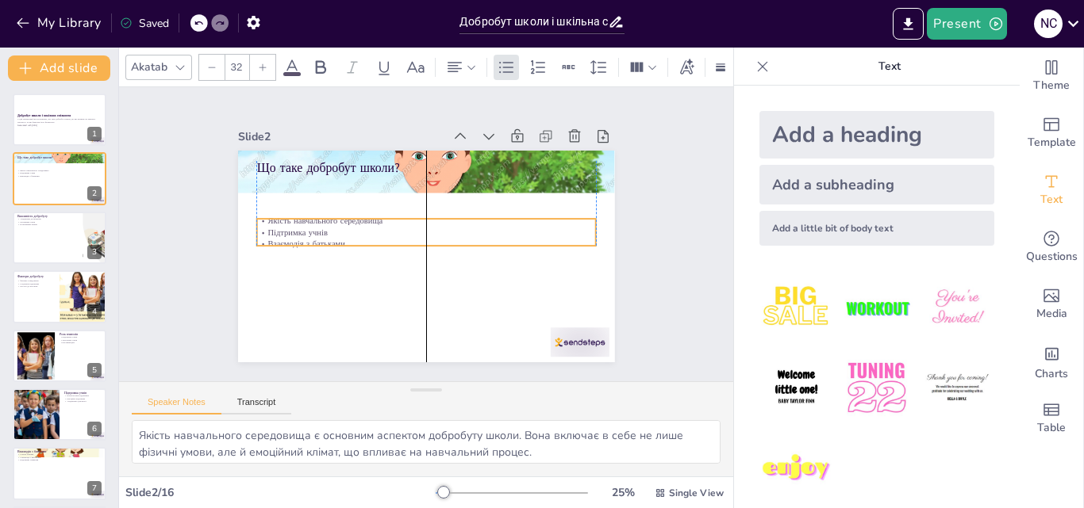
click at [400, 220] on p "Якість навчального середовища" at bounding box center [425, 221] width 339 height 12
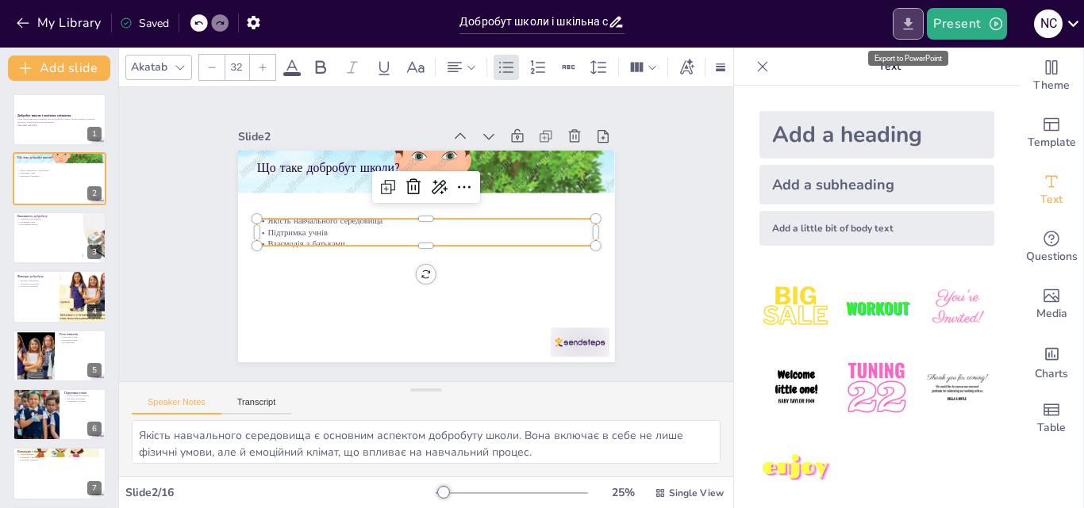
click at [903, 35] on button "Export to PowerPoint" at bounding box center [907, 24] width 31 height 32
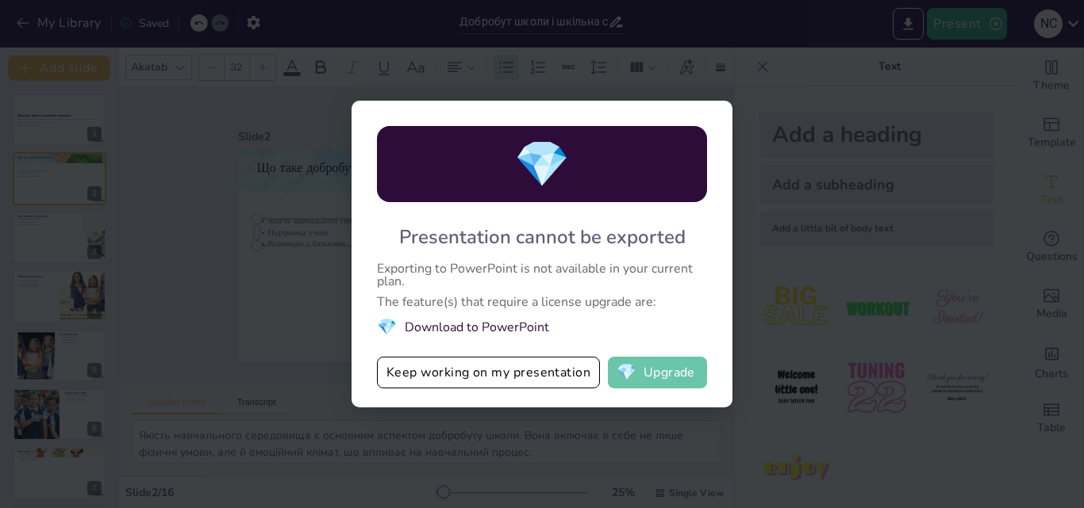
click at [683, 375] on button "💎 Upgrade" at bounding box center [657, 373] width 99 height 32
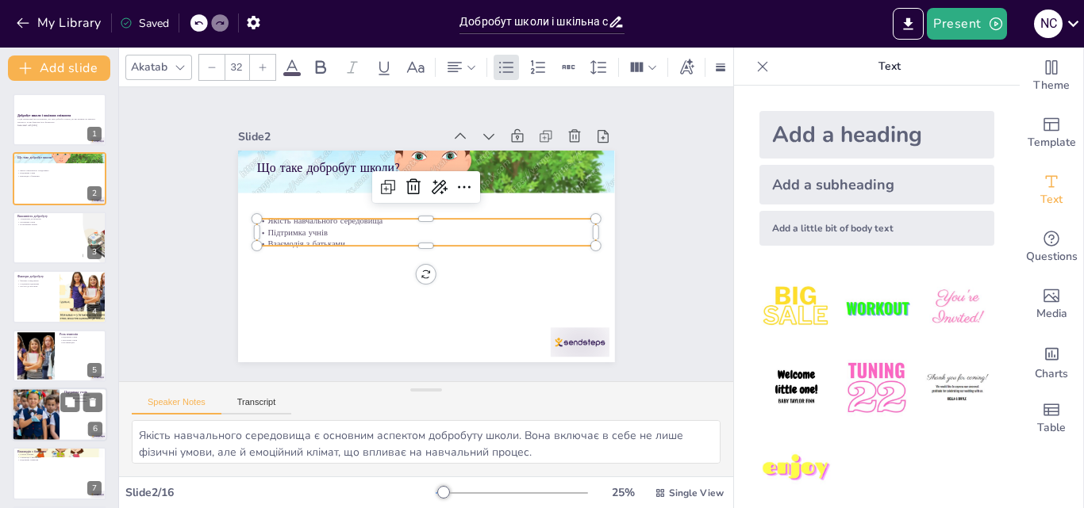
click at [34, 405] on div at bounding box center [35, 415] width 119 height 54
checkbox input "true"
type textarea "Психологічна підтримка є важливою для добробуту учнів. Вона допомагає їм справл…"
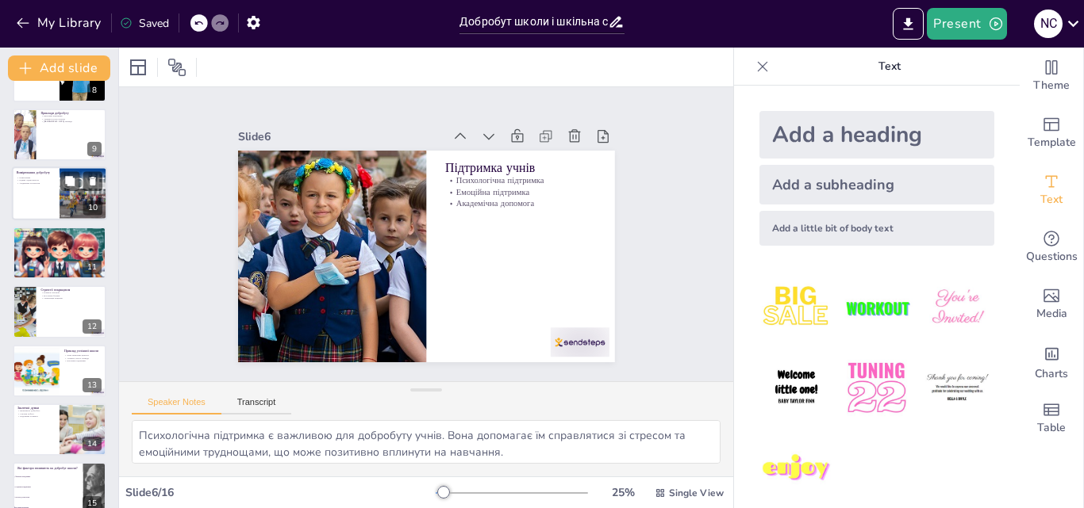
scroll to position [535, 0]
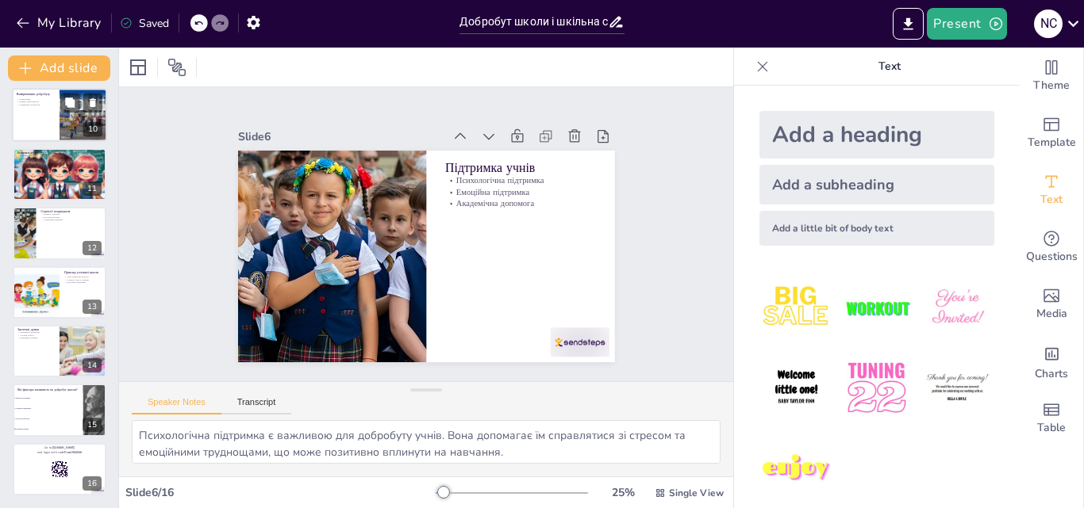
click at [34, 401] on li "Фізичне середовище" at bounding box center [48, 399] width 70 height 10
checkbox input "true"
type textarea "Правильна відповідь - "Всі вищезазначені". У презентації ми обговорювали, що до…"
checkbox input "true"
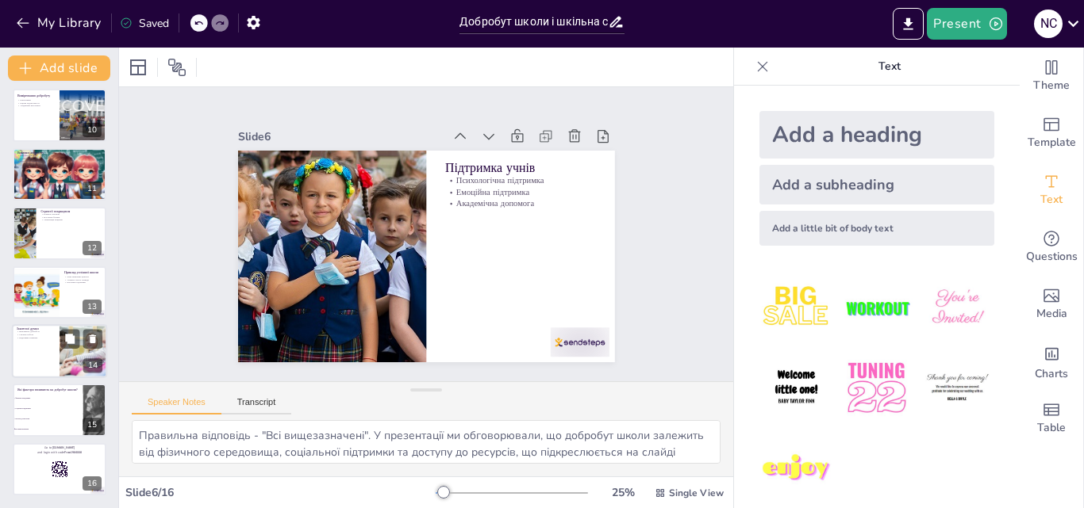
checkbox input "true"
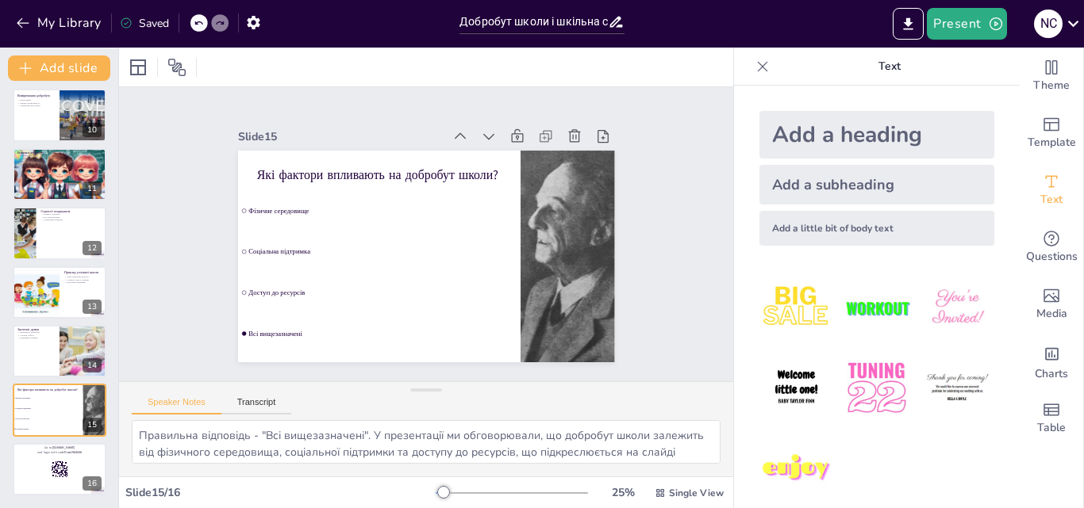
checkbox input "true"
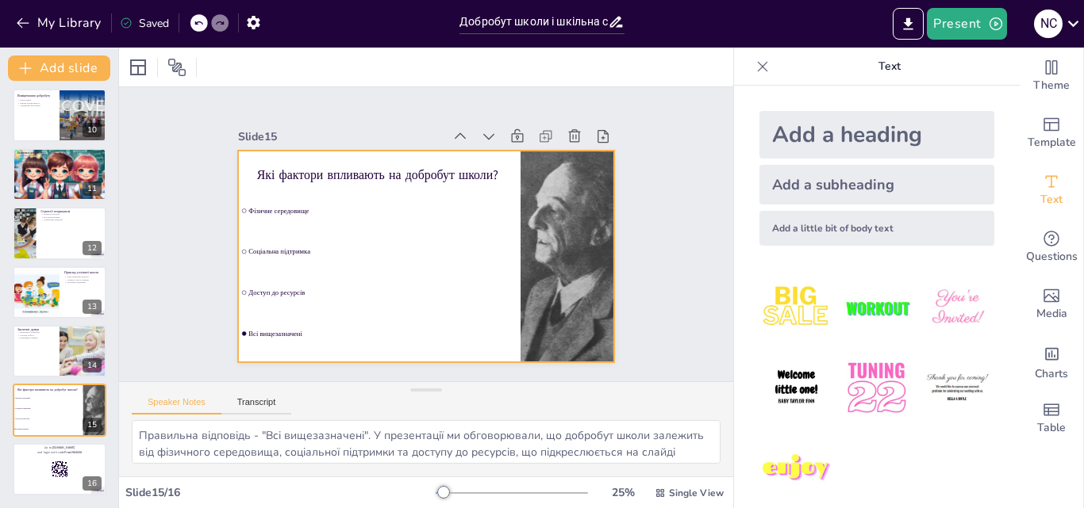
checkbox input "true"
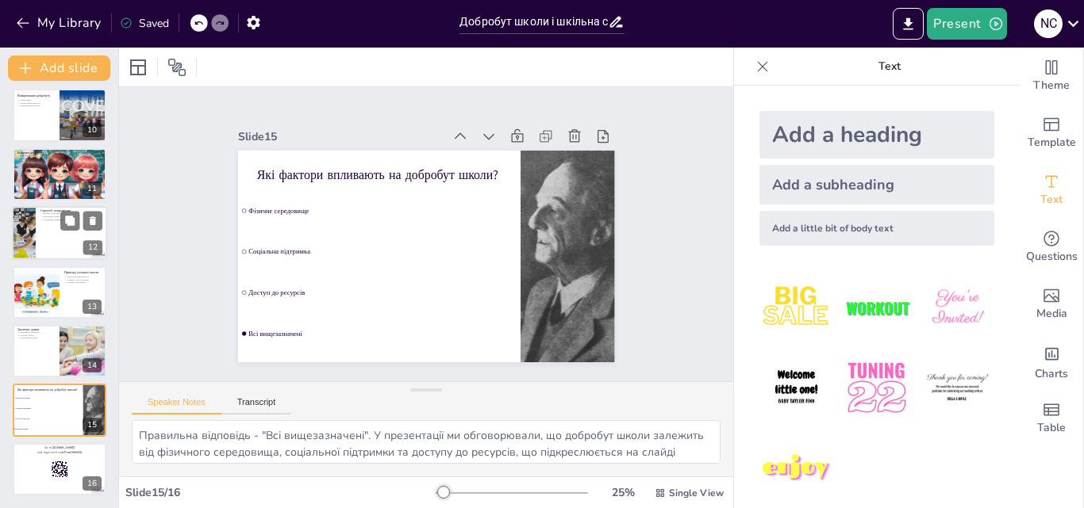
checkbox input "true"
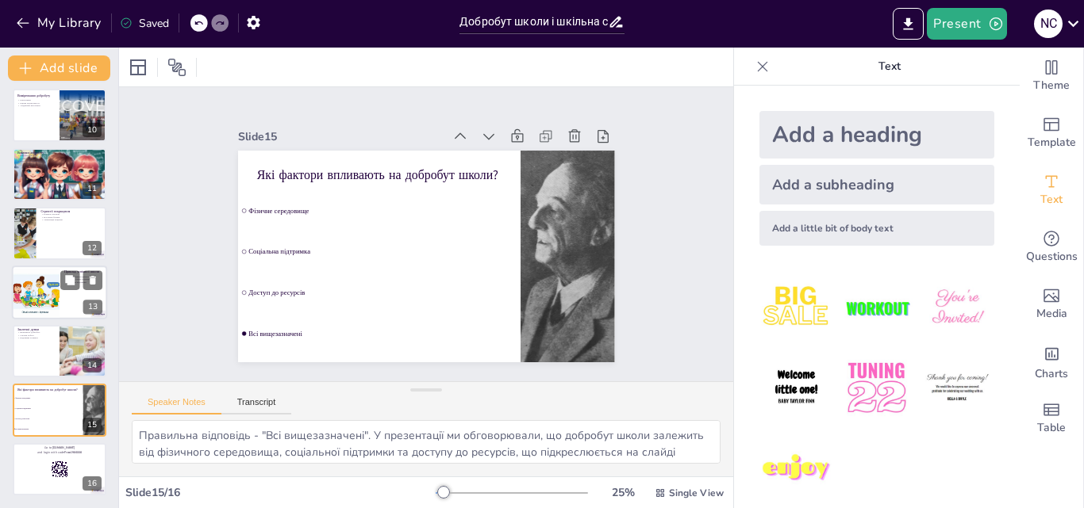
checkbox input "true"
click at [29, 316] on div at bounding box center [35, 293] width 71 height 54
checkbox input "true"
type textarea "Чітко визначені цінності є основою успішної школи. Вони формують культуру та ат…"
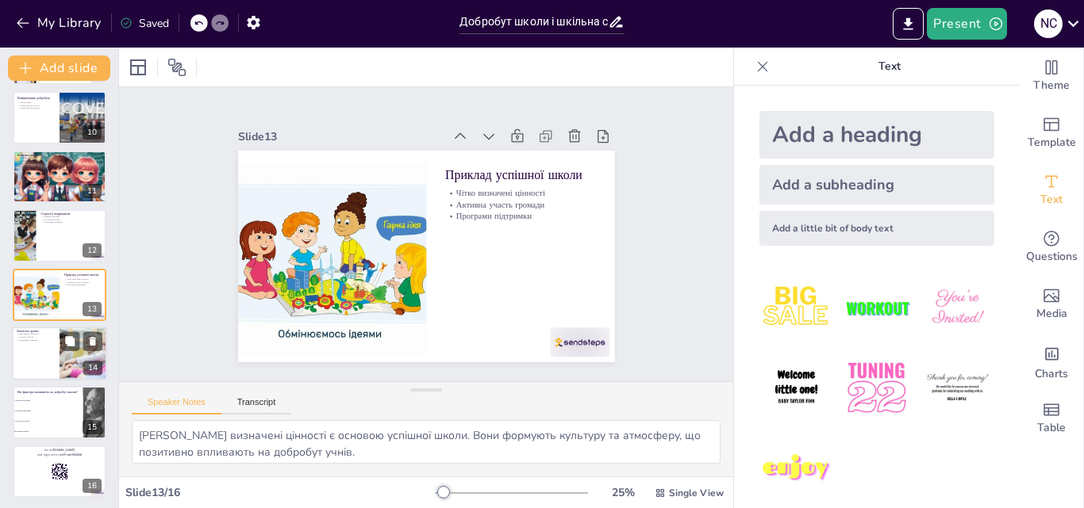
click at [31, 353] on div at bounding box center [59, 354] width 95 height 54
checkbox input "true"
type textarea "Важливість добробуту школи не можна недооцінювати. Він є основою для успішного …"
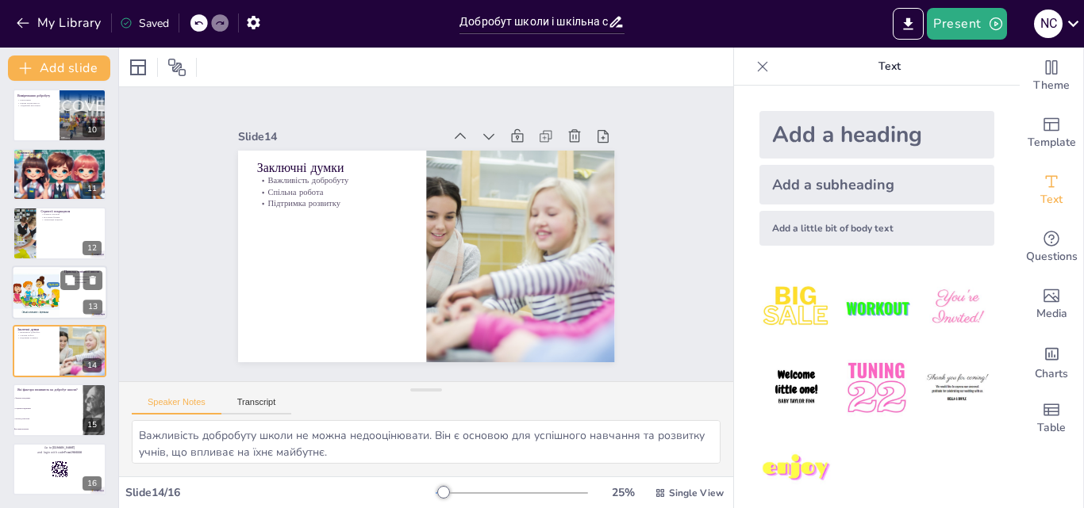
click at [41, 288] on div at bounding box center [35, 293] width 71 height 54
checkbox input "true"
type textarea "Чітко визначені цінності є основою успішної школи. Вони формують культуру та ат…"
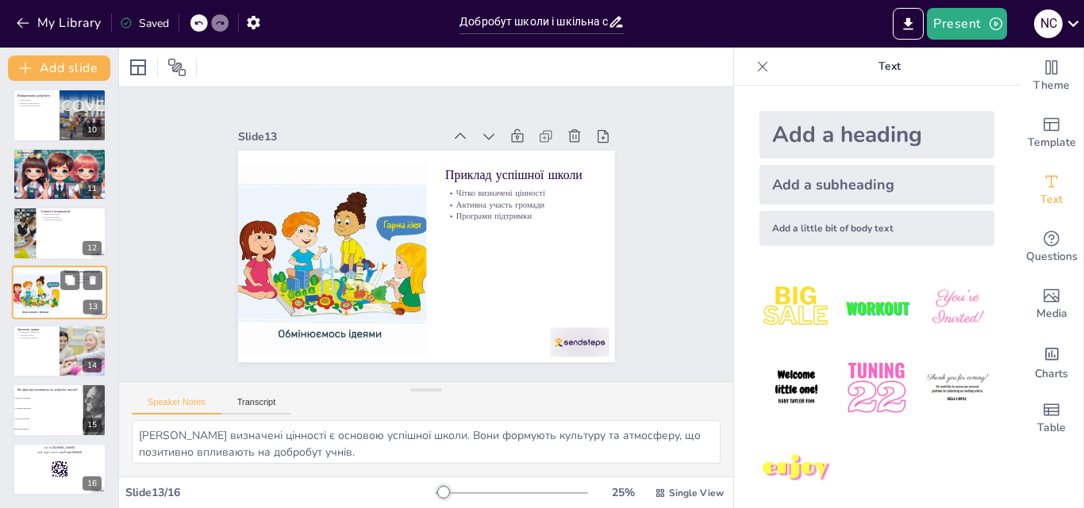
scroll to position [533, 0]
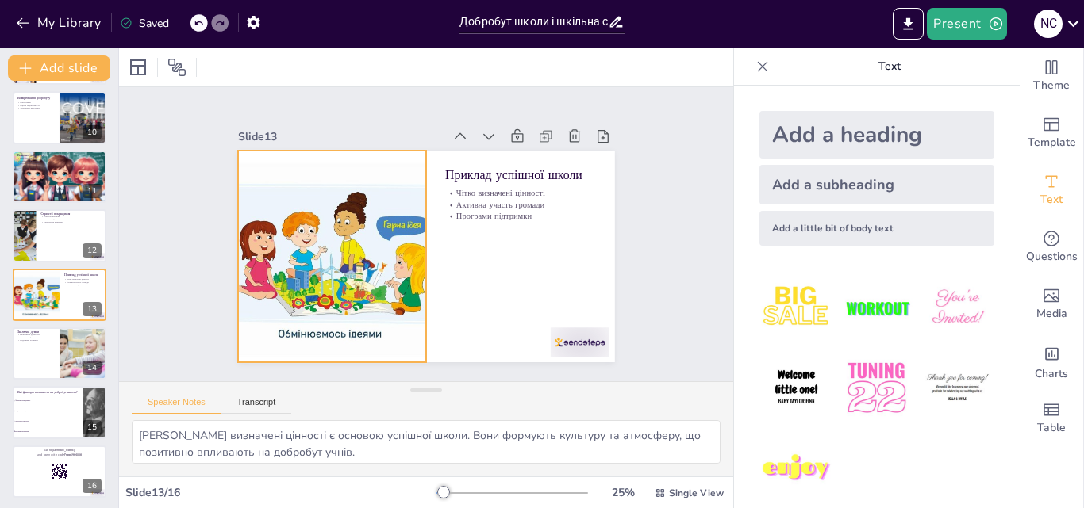
checkbox input "true"
